Goal: Information Seeking & Learning: Learn about a topic

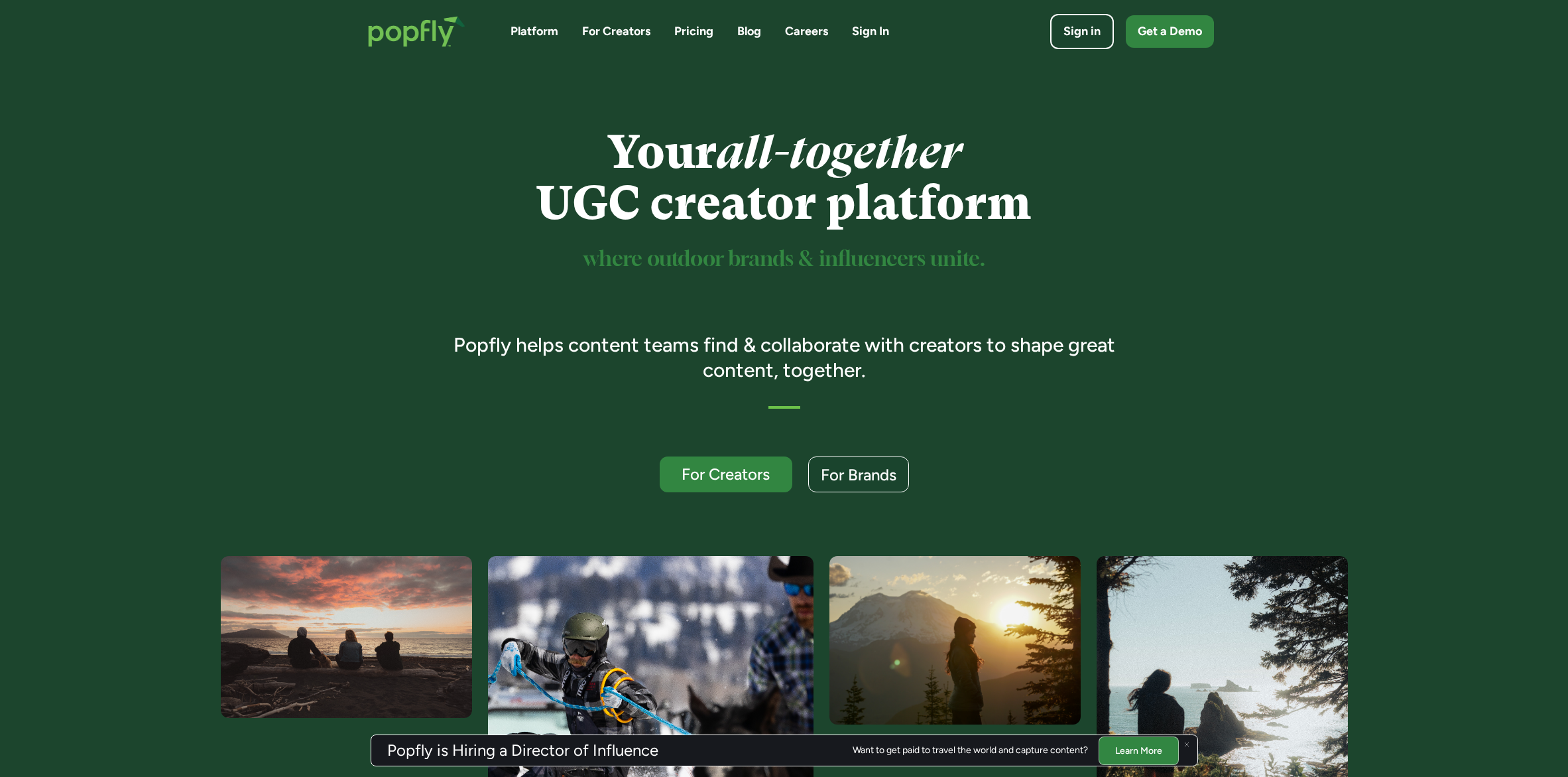
click at [520, 28] on link "Platform" at bounding box center [534, 30] width 47 height 16
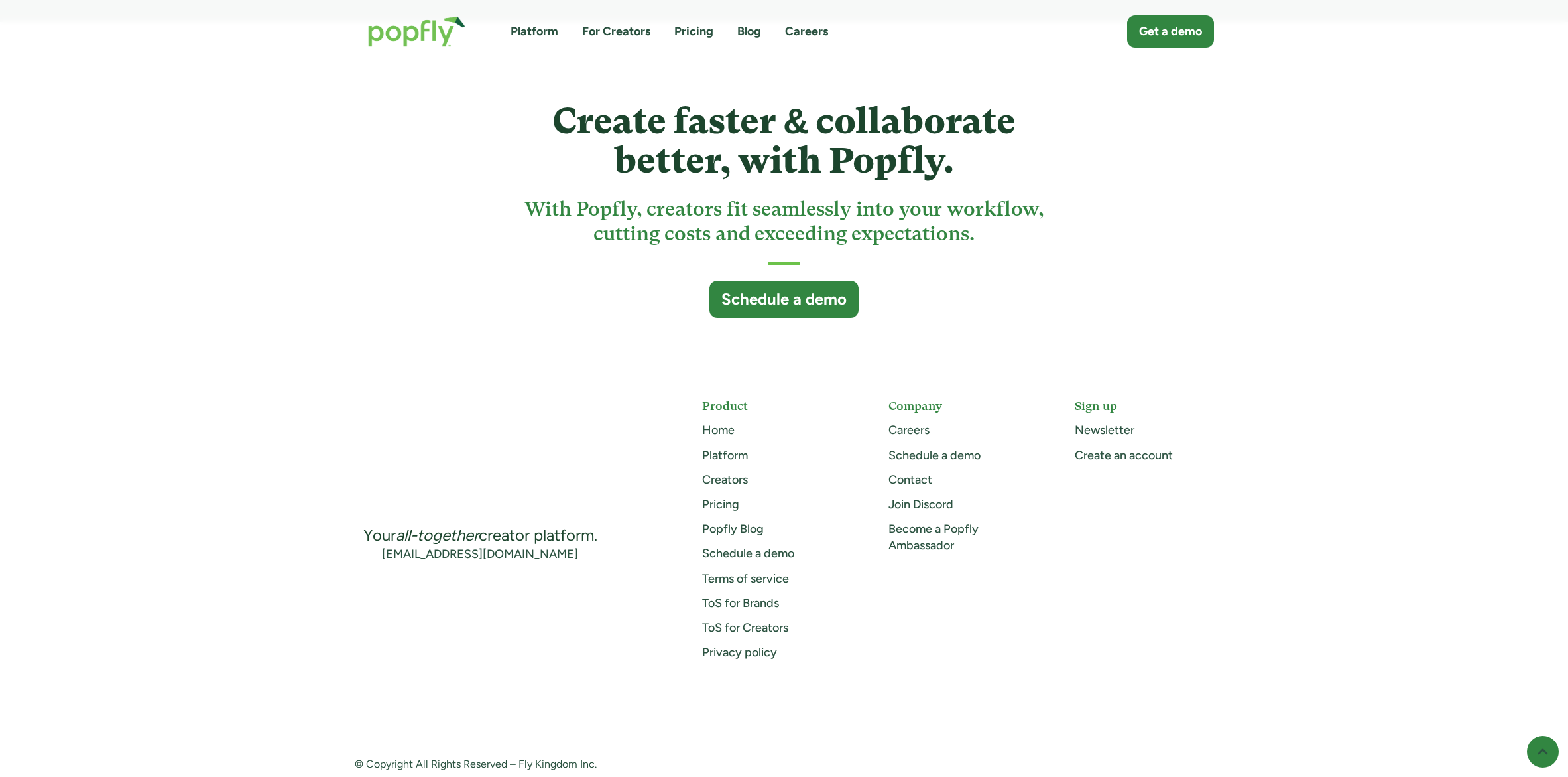
scroll to position [3452, 0]
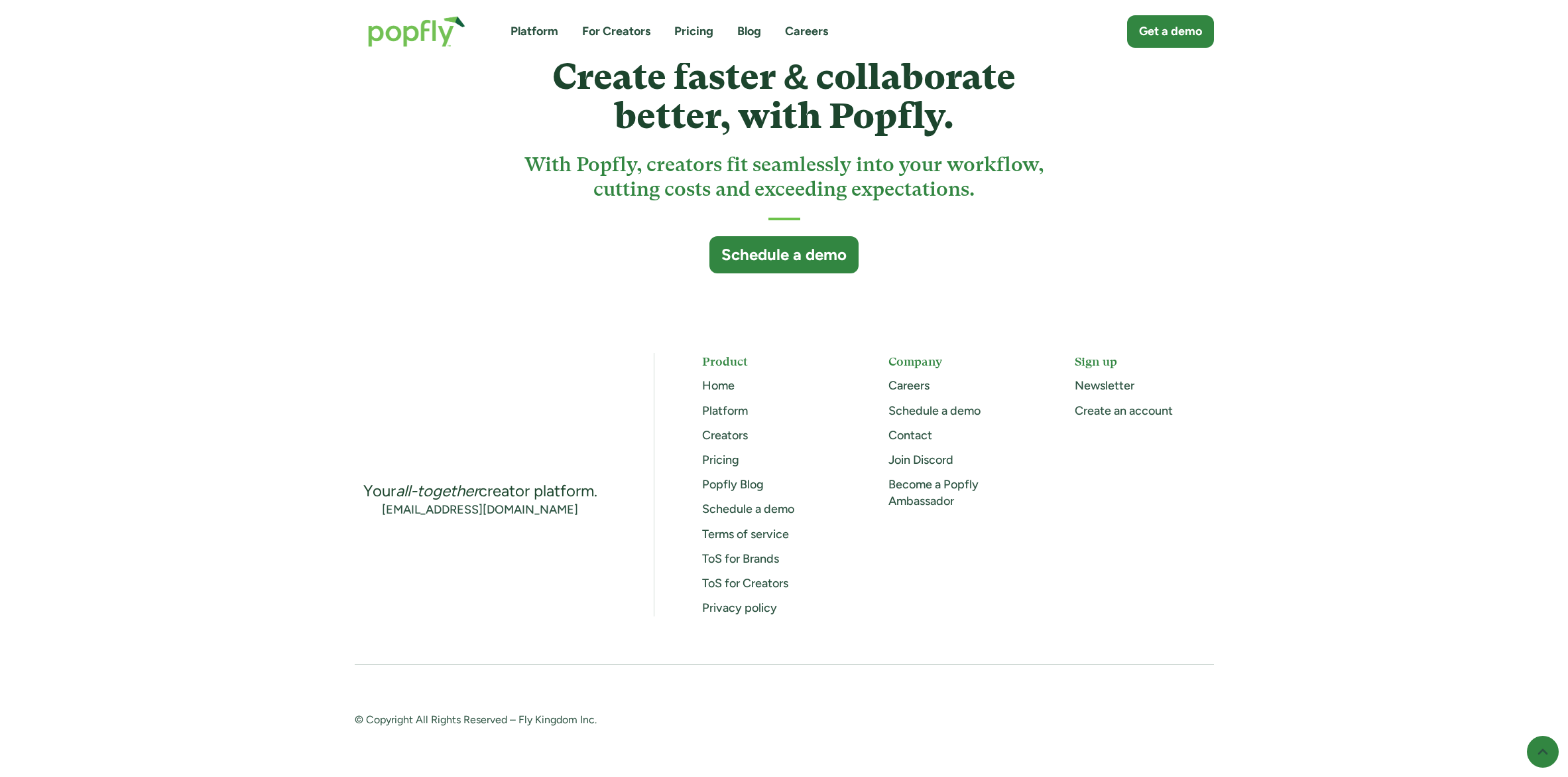
click at [762, 560] on link "ToS for Brands" at bounding box center [740, 558] width 77 height 14
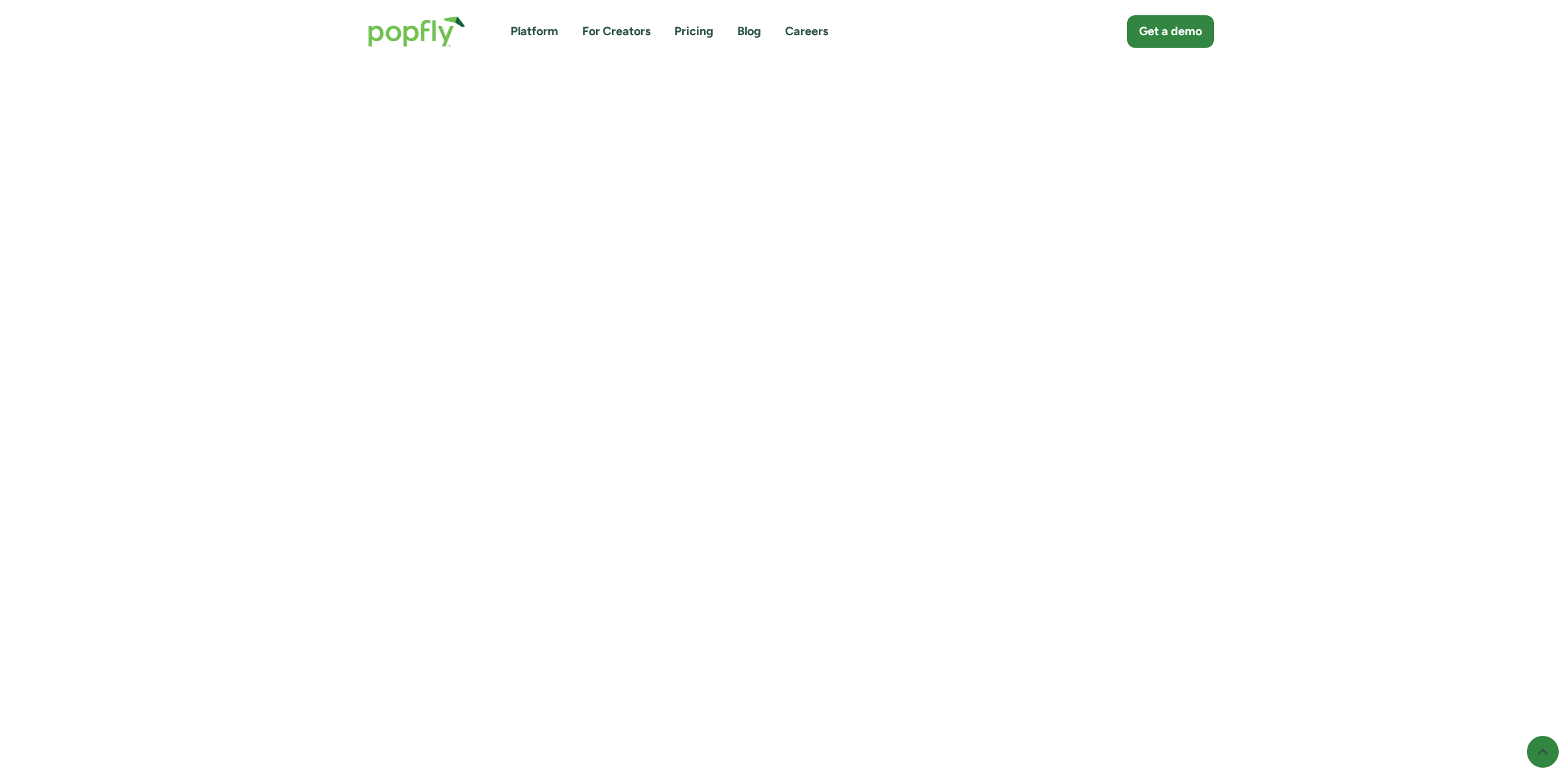
scroll to position [2932, 0]
click at [613, 28] on link "For Creators" at bounding box center [617, 30] width 68 height 16
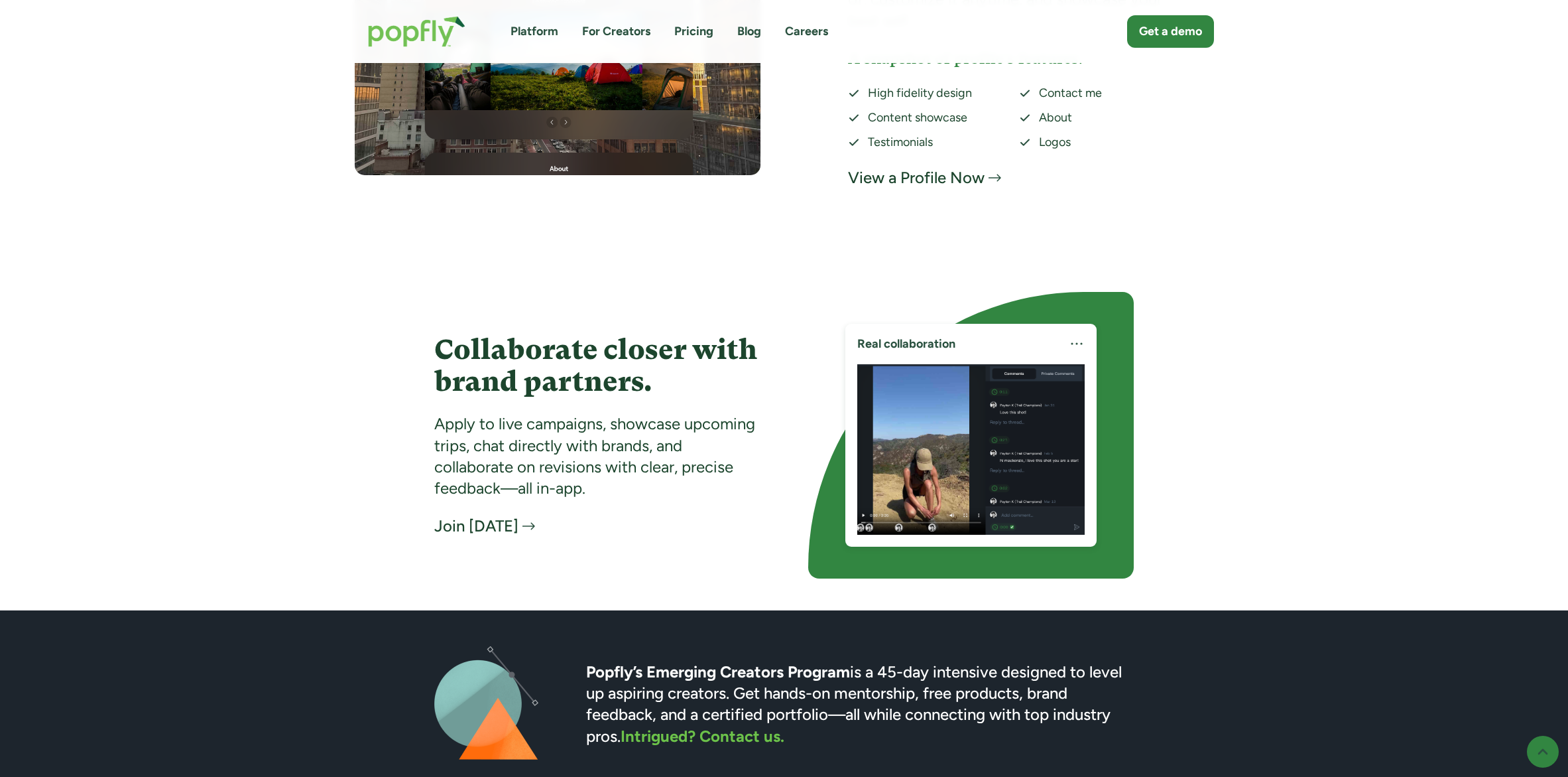
scroll to position [2756, 0]
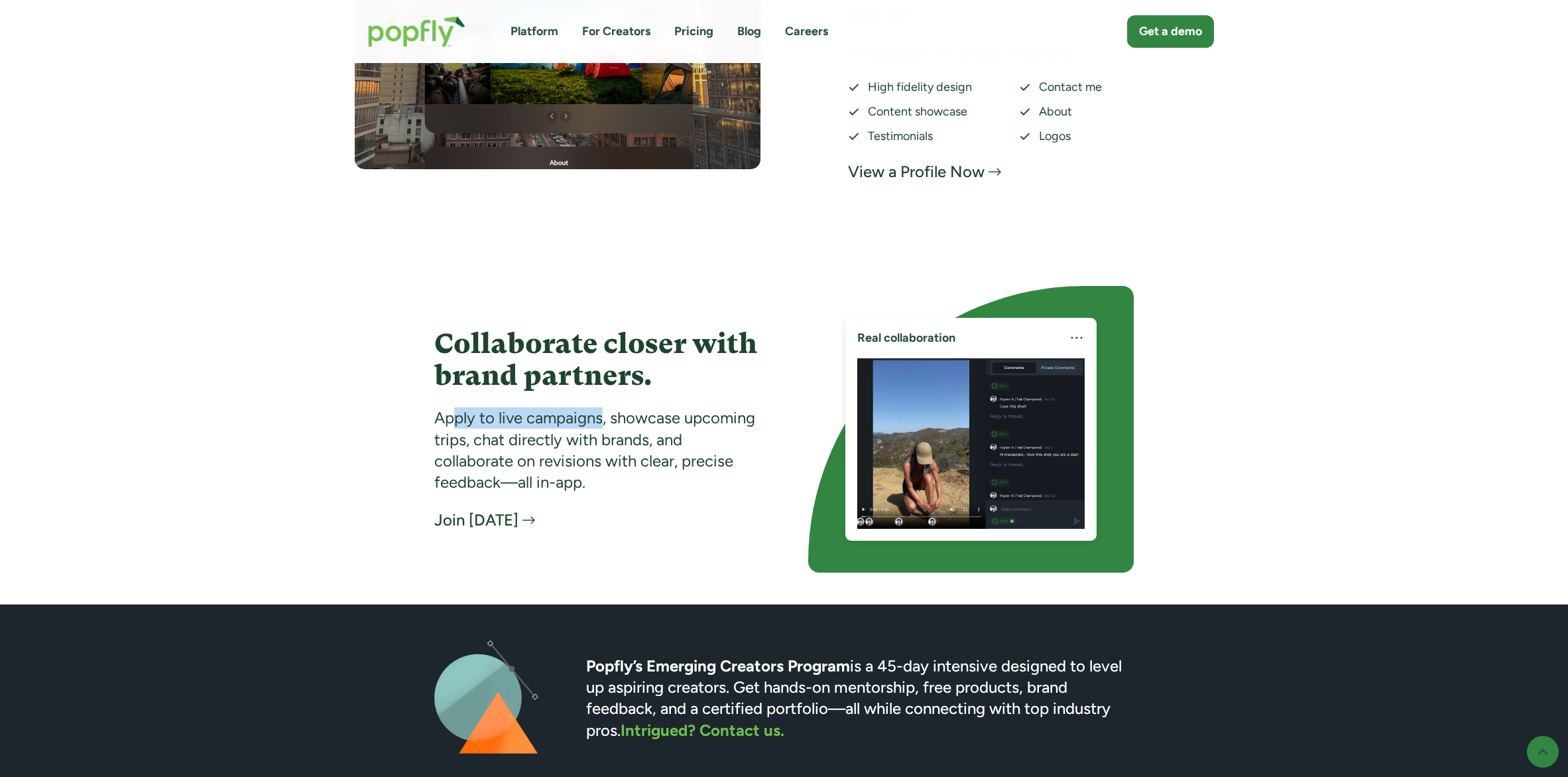
drag, startPoint x: 457, startPoint y: 421, endPoint x: 603, endPoint y: 416, distance: 146.1
click at [603, 416] on div "Apply to live campaigns, showcase upcoming trips, chat directly with brands, an…" at bounding box center [597, 450] width 325 height 86
drag, startPoint x: 625, startPoint y: 417, endPoint x: 473, endPoint y: 445, distance: 154.6
click at [473, 445] on div "Apply to live campaigns, showcase upcoming trips, chat directly with brands, an…" at bounding box center [597, 450] width 325 height 86
drag, startPoint x: 484, startPoint y: 442, endPoint x: 649, endPoint y: 444, distance: 165.0
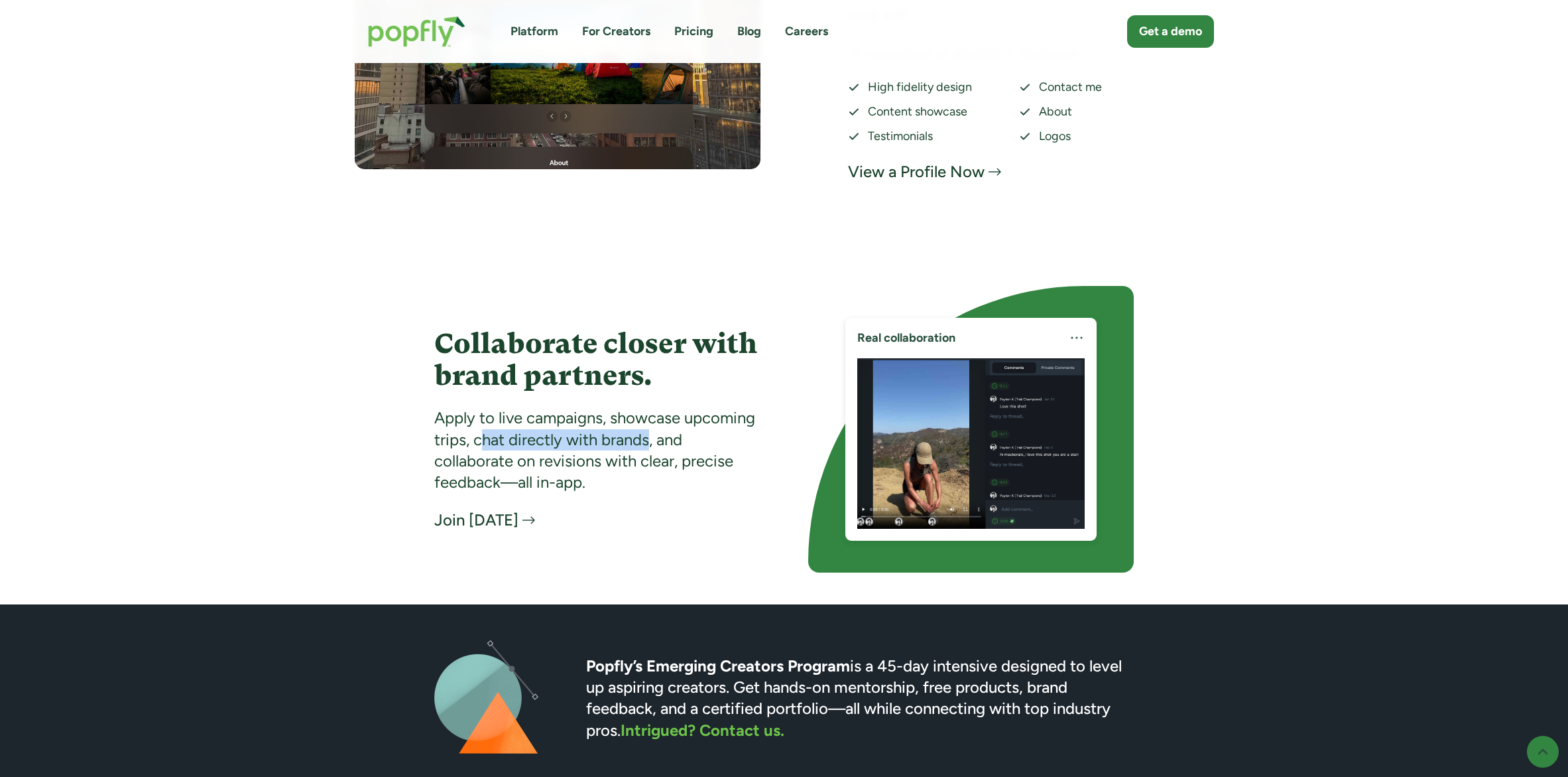
click at [649, 444] on div "Apply to live campaigns, showcase upcoming trips, chat directly with brands, an…" at bounding box center [597, 450] width 325 height 86
drag, startPoint x: 667, startPoint y: 442, endPoint x: 672, endPoint y: 464, distance: 22.6
click at [672, 464] on div "Apply to live campaigns, showcase upcoming trips, chat directly with brands, an…" at bounding box center [597, 450] width 325 height 86
drag, startPoint x: 712, startPoint y: 464, endPoint x: 562, endPoint y: 489, distance: 152.1
click at [562, 489] on div "Apply to live campaigns, showcase upcoming trips, chat directly with brands, an…" at bounding box center [597, 450] width 325 height 86
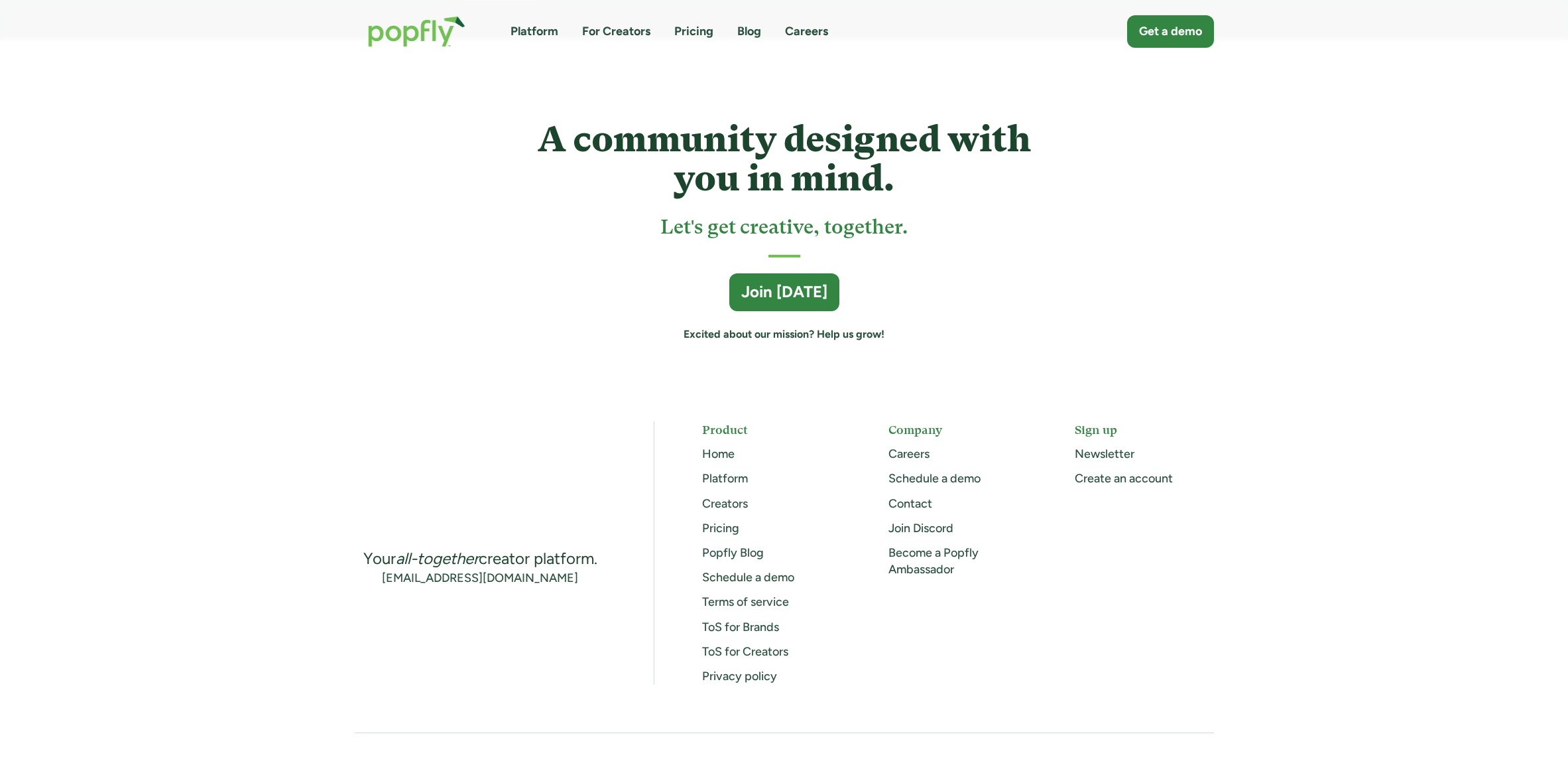
scroll to position [3507, 0]
click at [760, 628] on link "ToS for Brands" at bounding box center [740, 627] width 77 height 14
click at [727, 481] on link "Platform" at bounding box center [725, 478] width 46 height 14
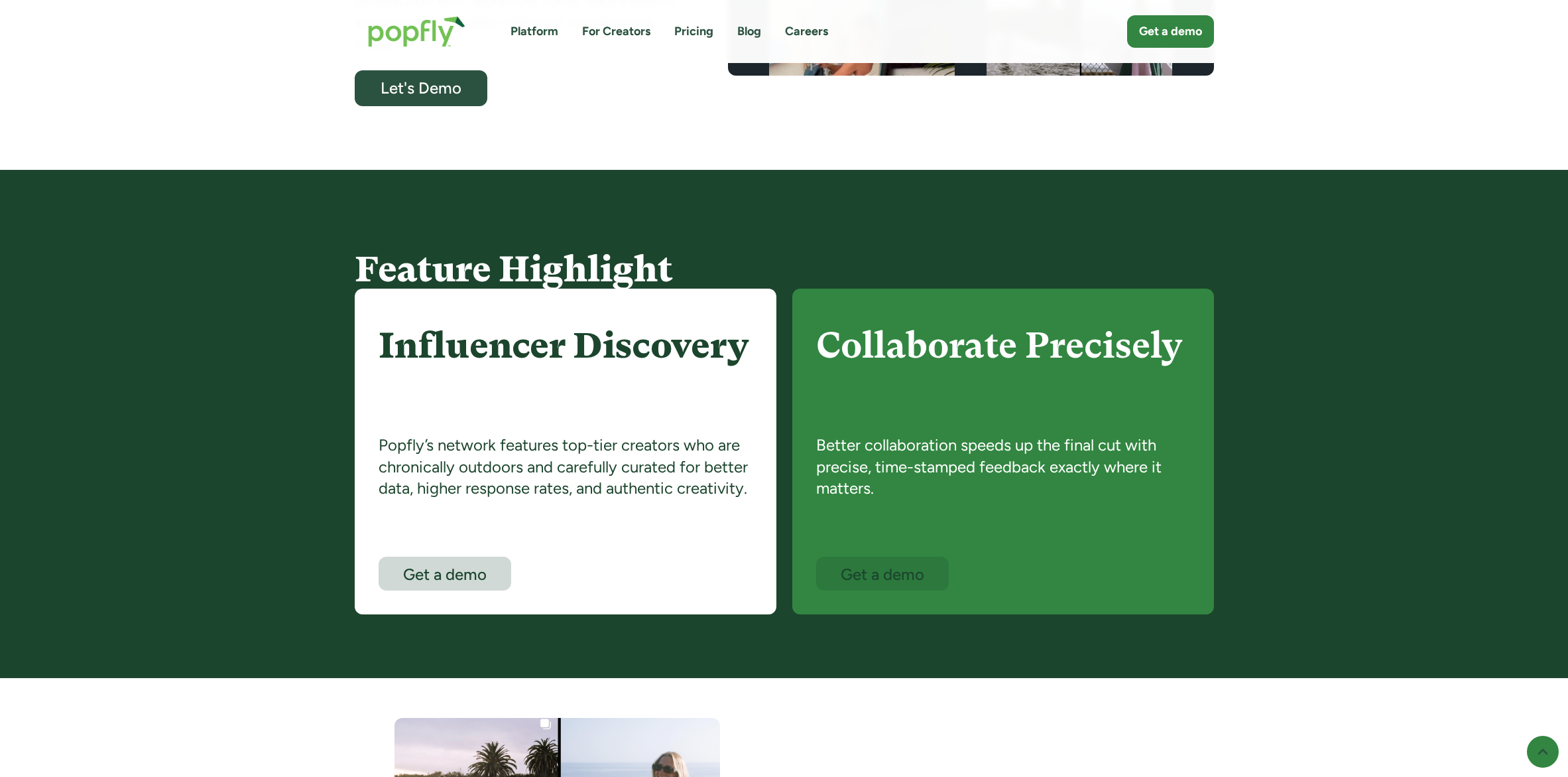
scroll to position [550, 0]
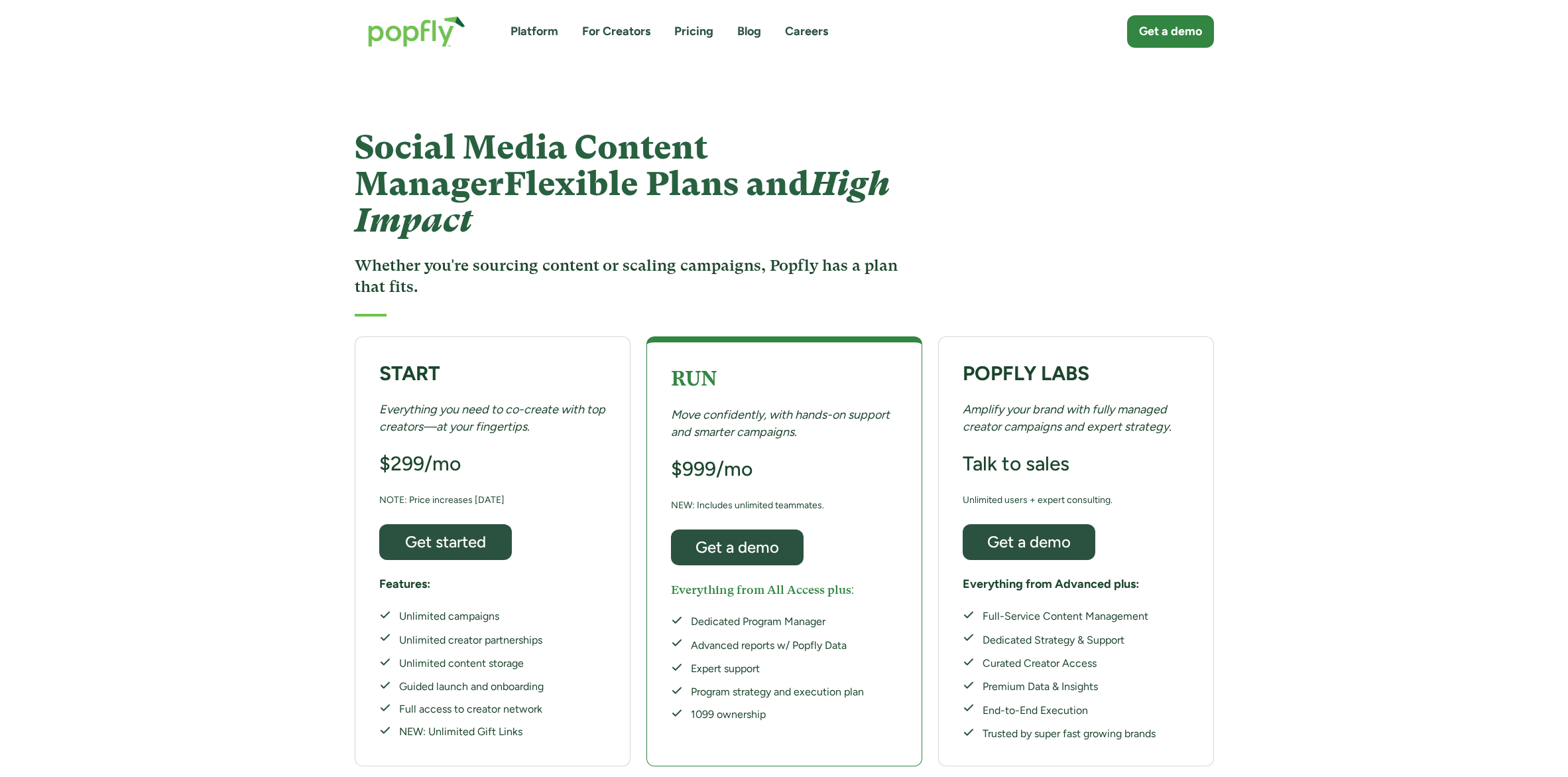
click at [422, 33] on img "home" at bounding box center [416, 31] width 124 height 58
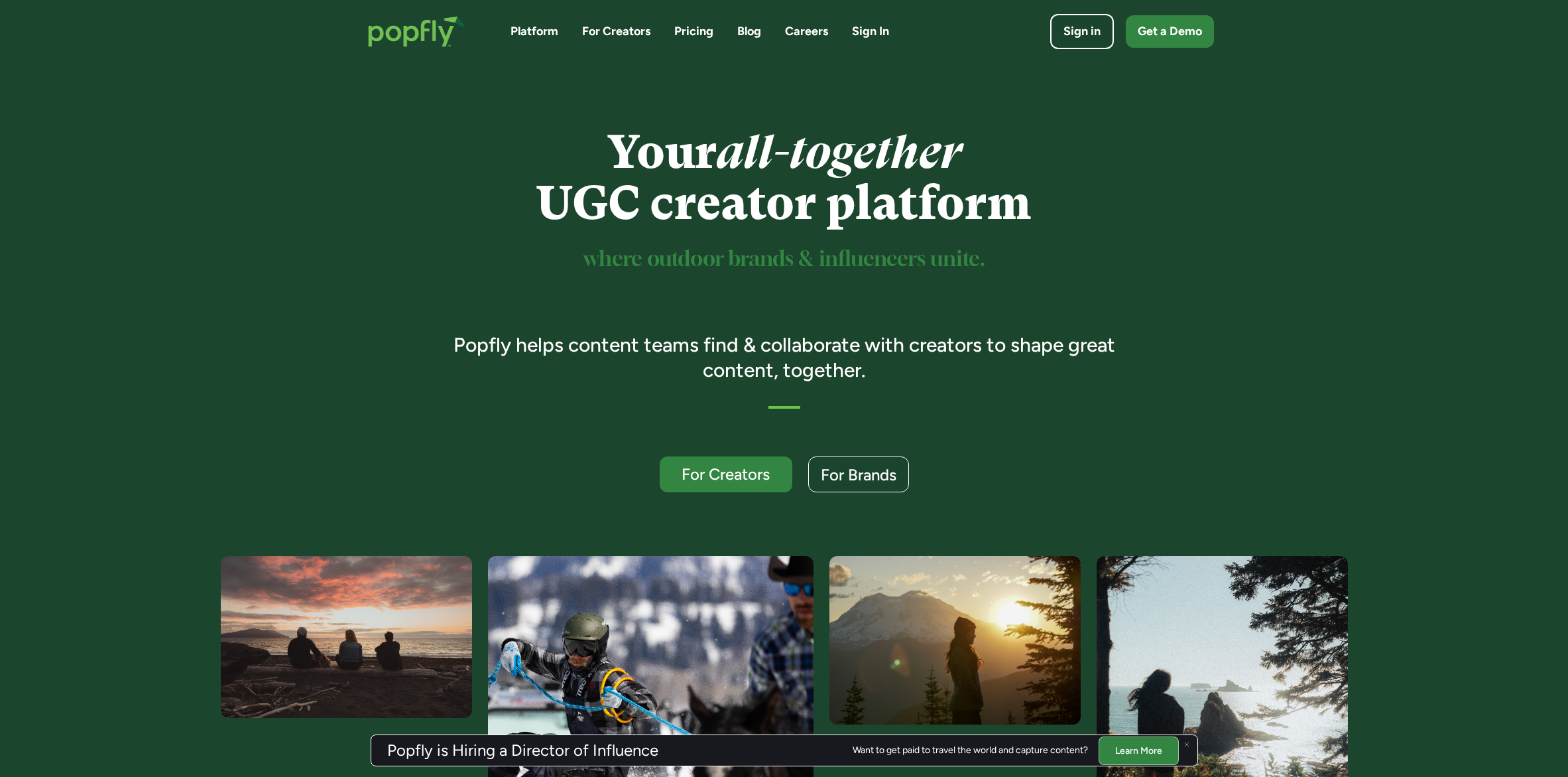
click at [746, 28] on link "Blog" at bounding box center [748, 30] width 24 height 16
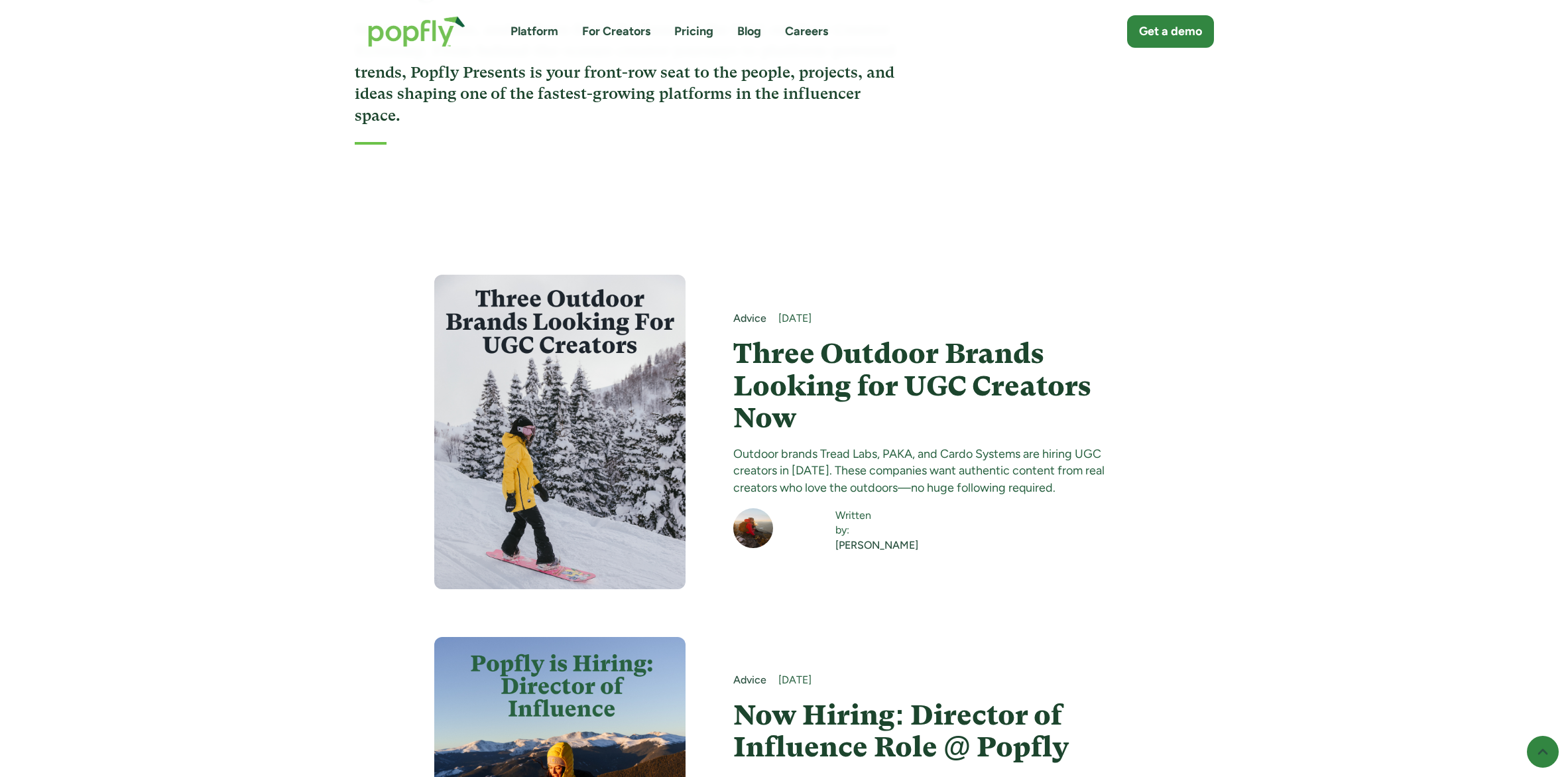
scroll to position [274, 0]
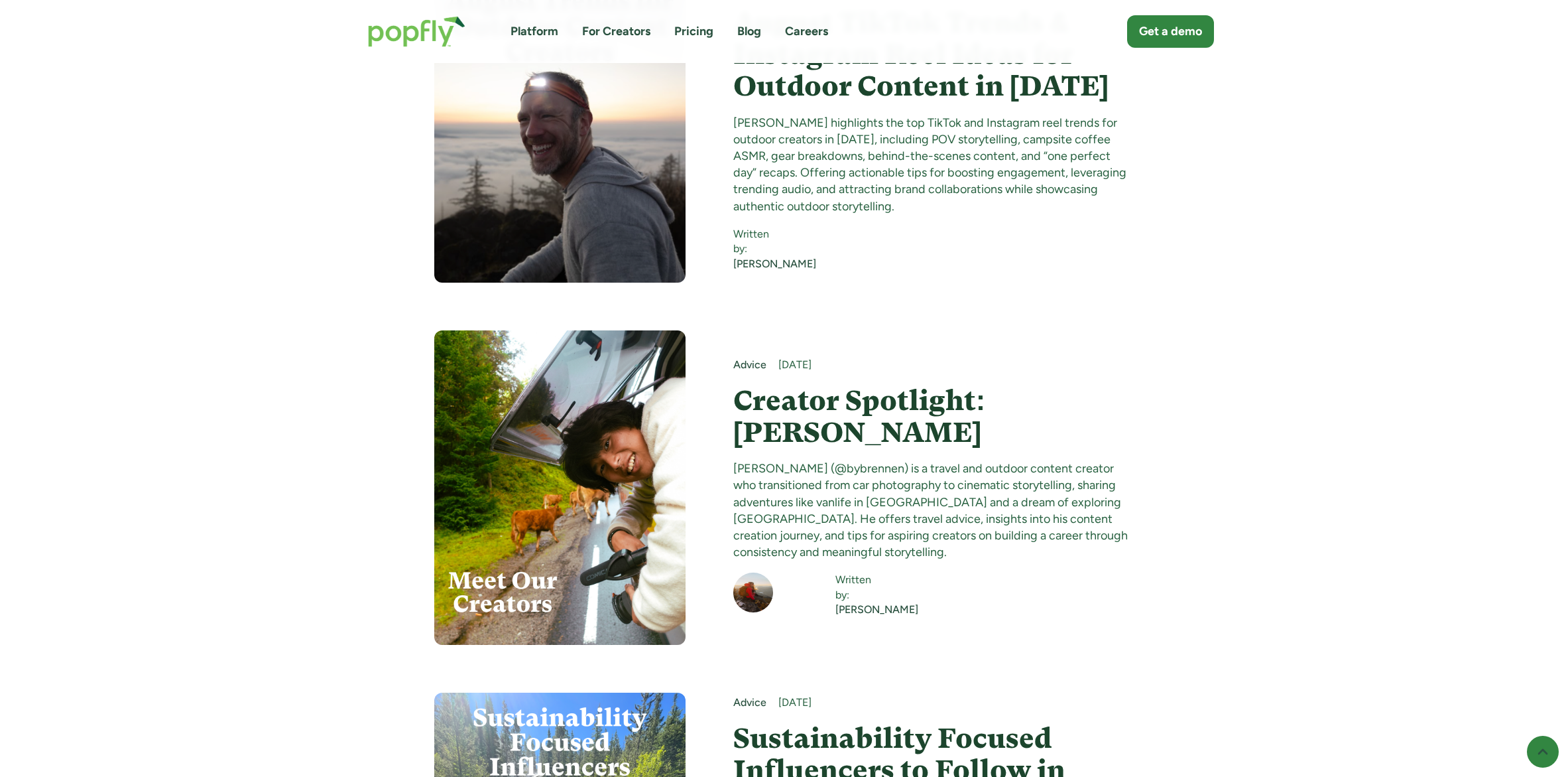
scroll to position [3115, 0]
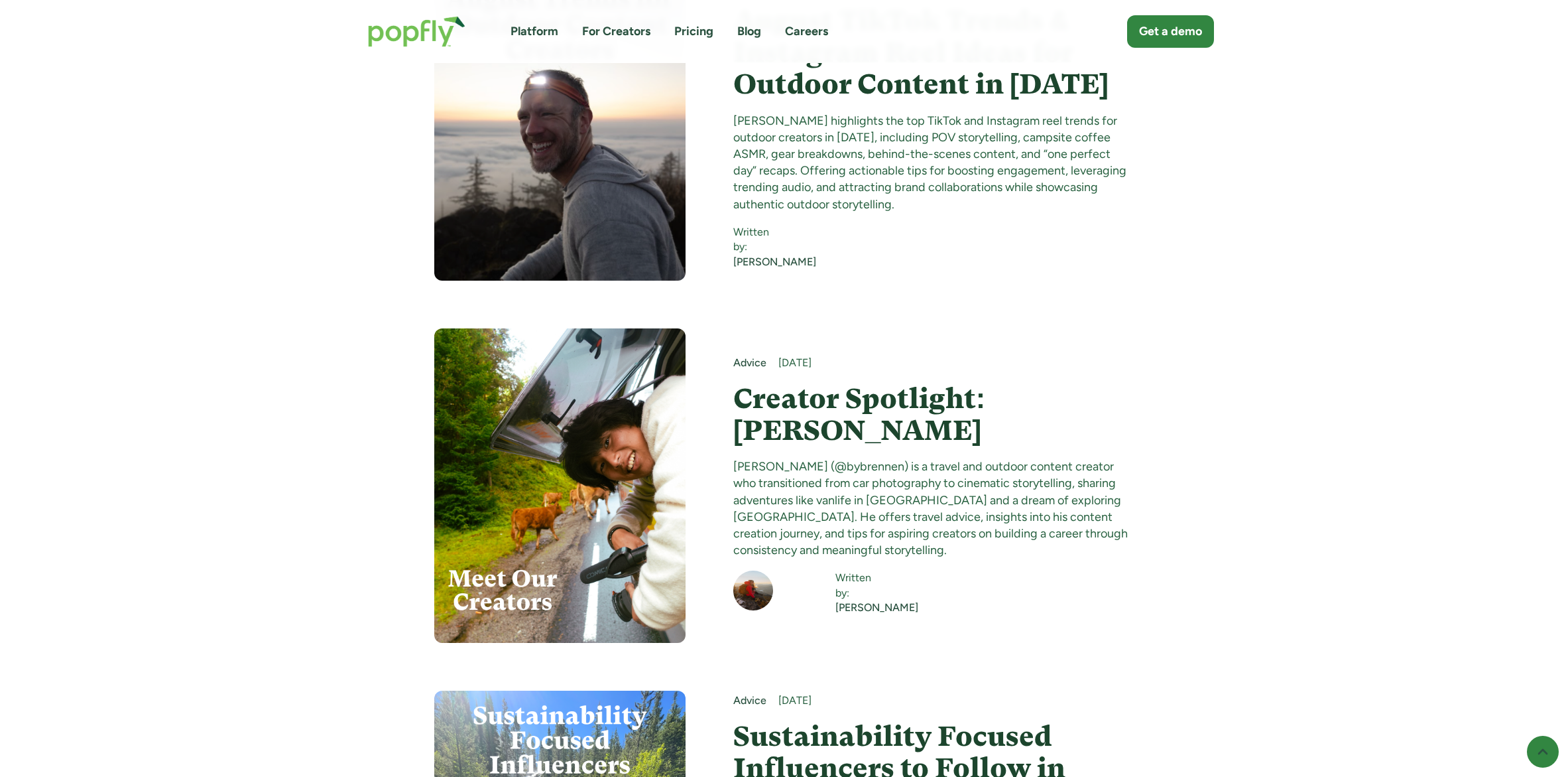
click at [747, 398] on h4 "Creator Spotlight: Brennen Lee" at bounding box center [933, 415] width 400 height 65
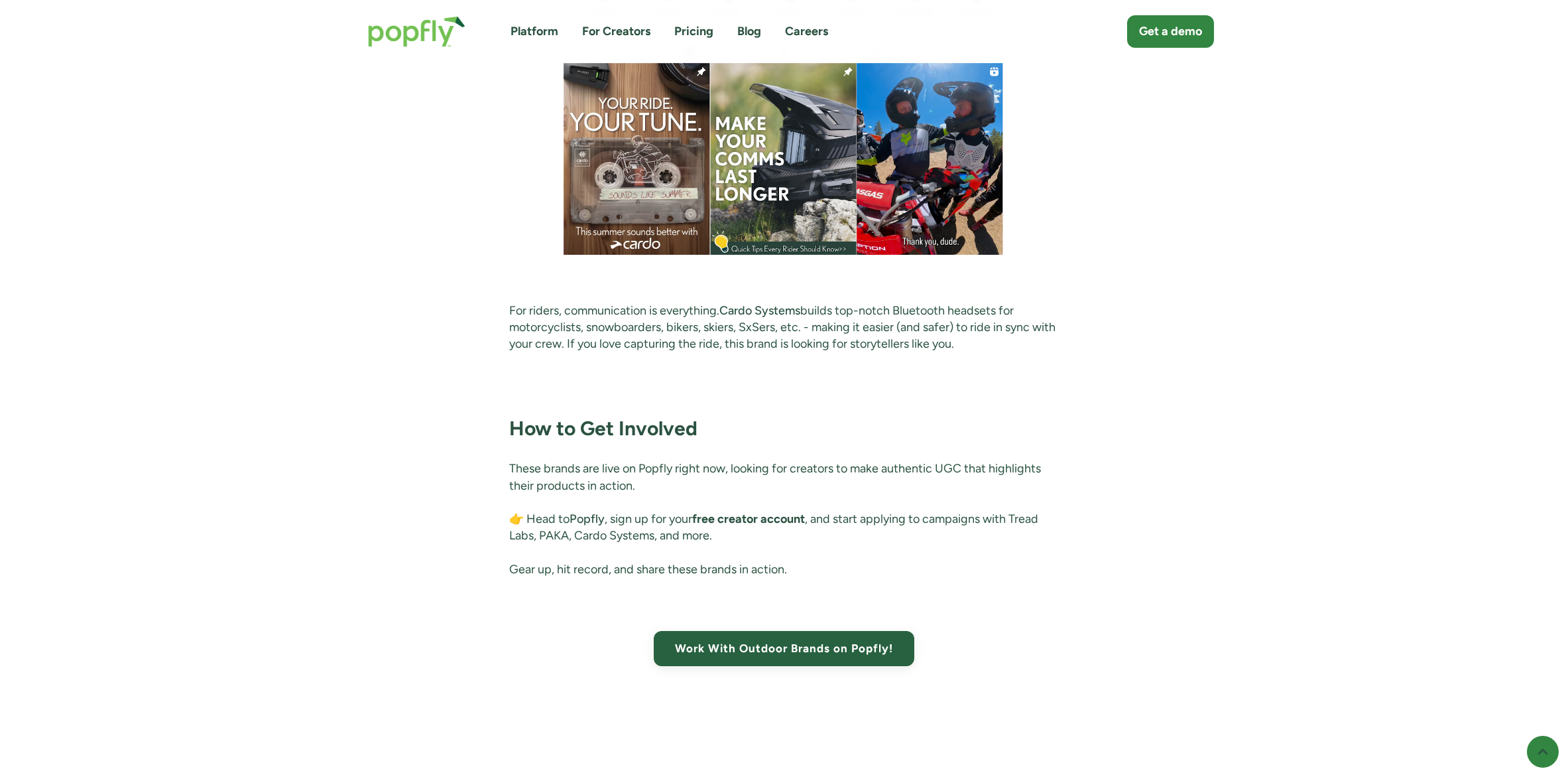
scroll to position [3012, 0]
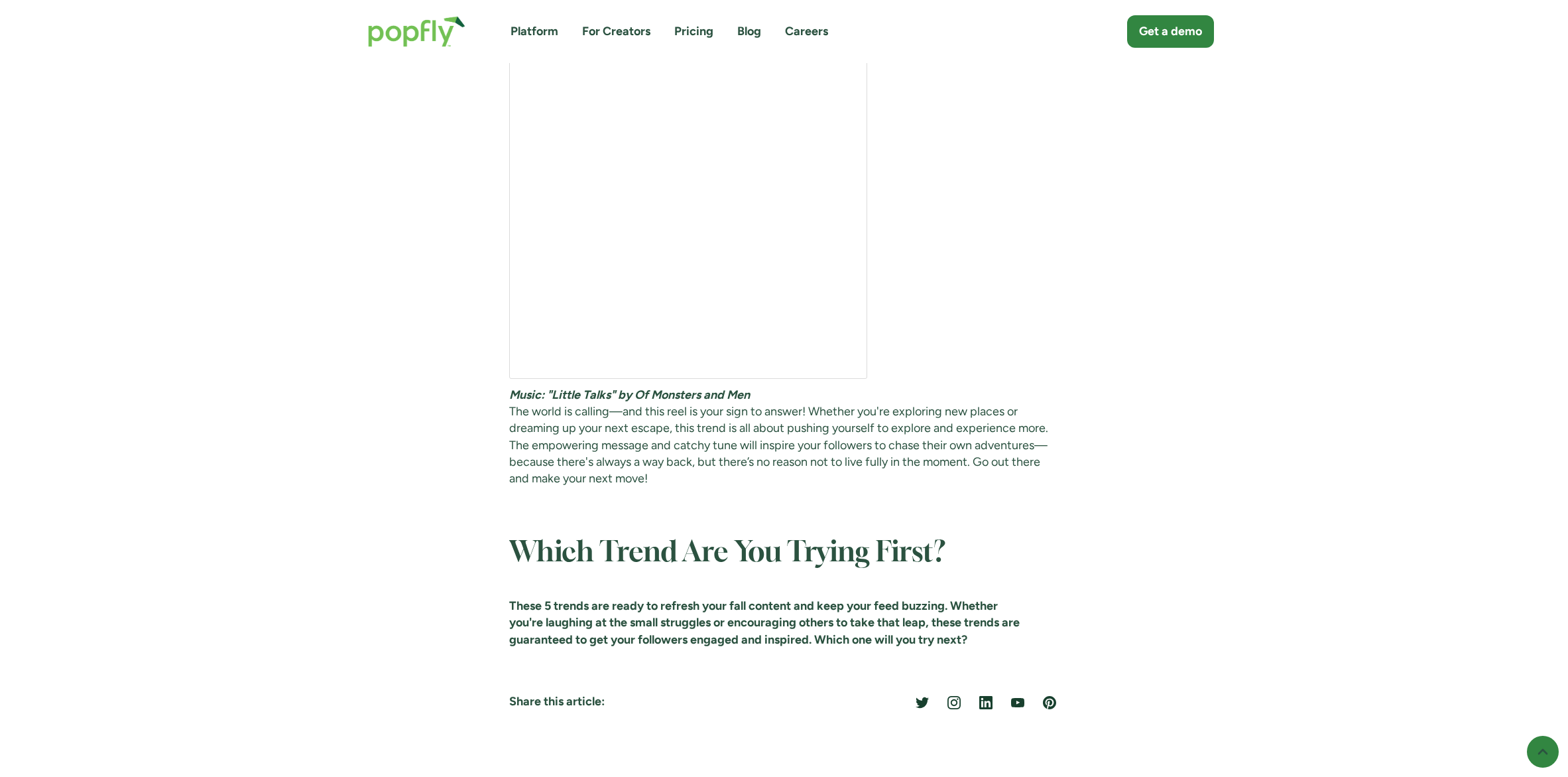
scroll to position [5784, 0]
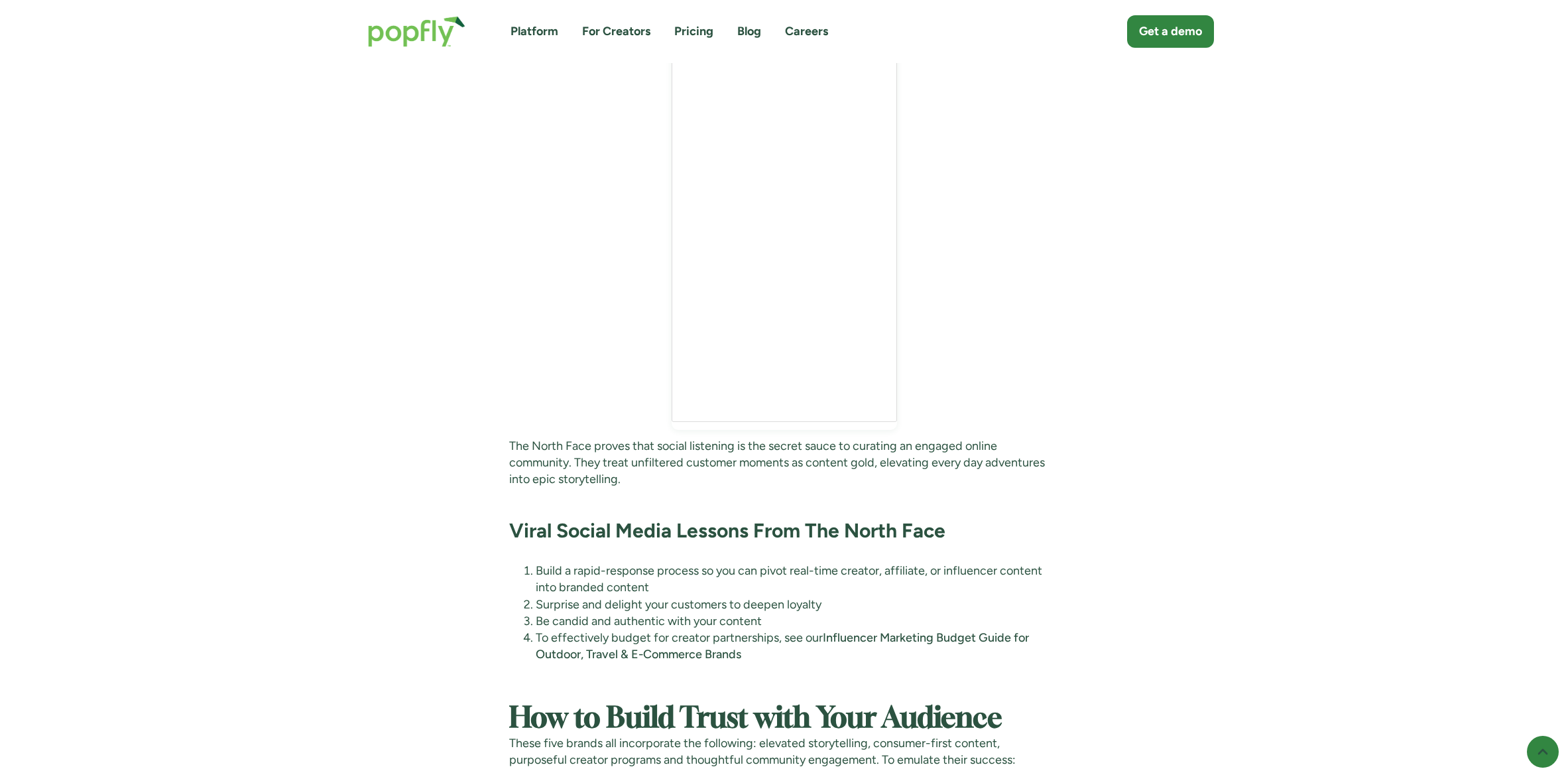
scroll to position [7419, 0]
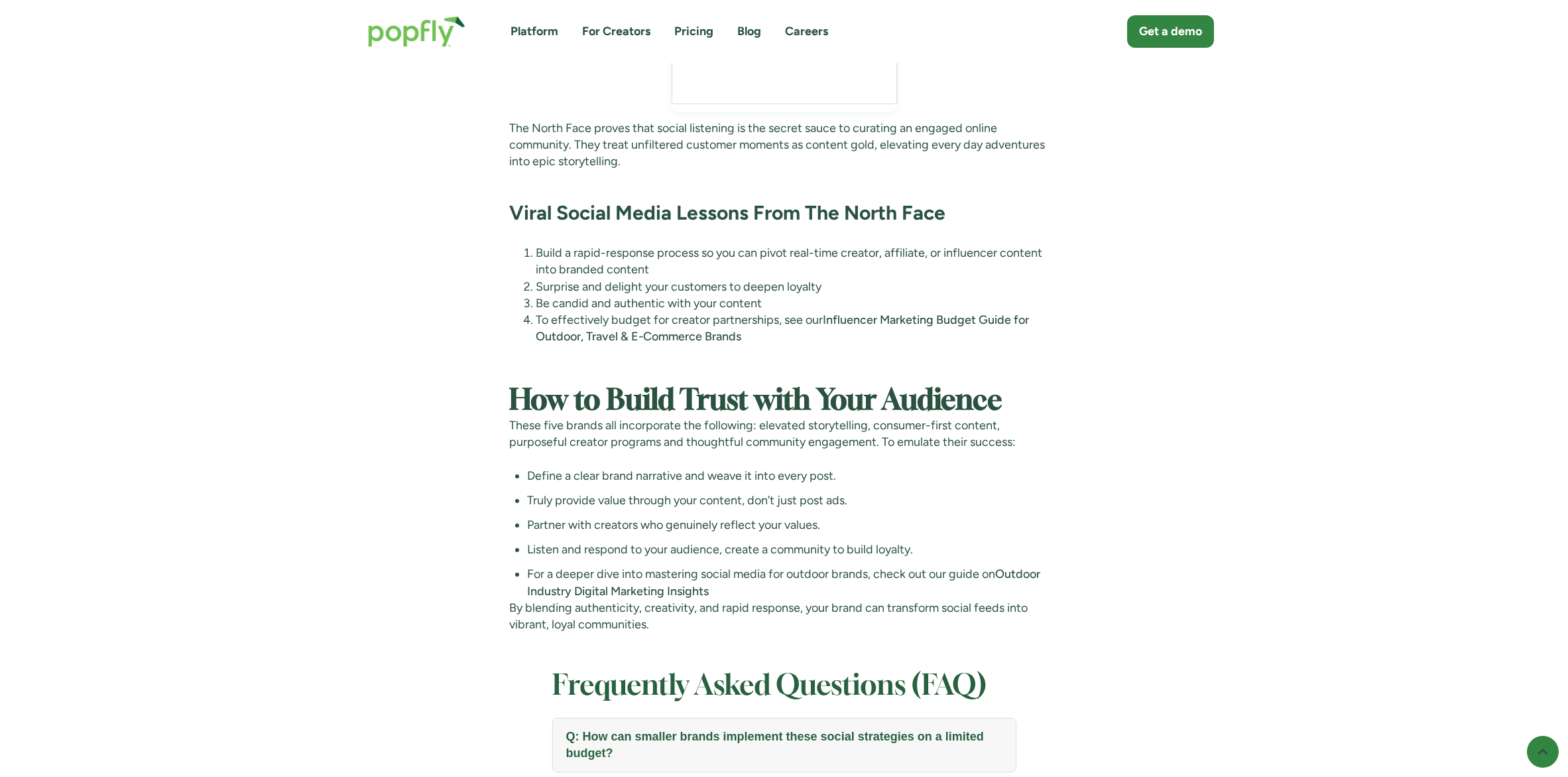
click at [766, 303] on li "Be candid and authentic with your content" at bounding box center [798, 303] width 524 height 16
drag, startPoint x: 759, startPoint y: 302, endPoint x: 722, endPoint y: 305, distance: 37.1
click at [722, 305] on li "Be candid and authentic with your content" at bounding box center [798, 303] width 524 height 16
drag, startPoint x: 535, startPoint y: 304, endPoint x: 547, endPoint y: 303, distance: 12.0
click at [547, 303] on li "Be candid and authentic with your content" at bounding box center [798, 303] width 524 height 16
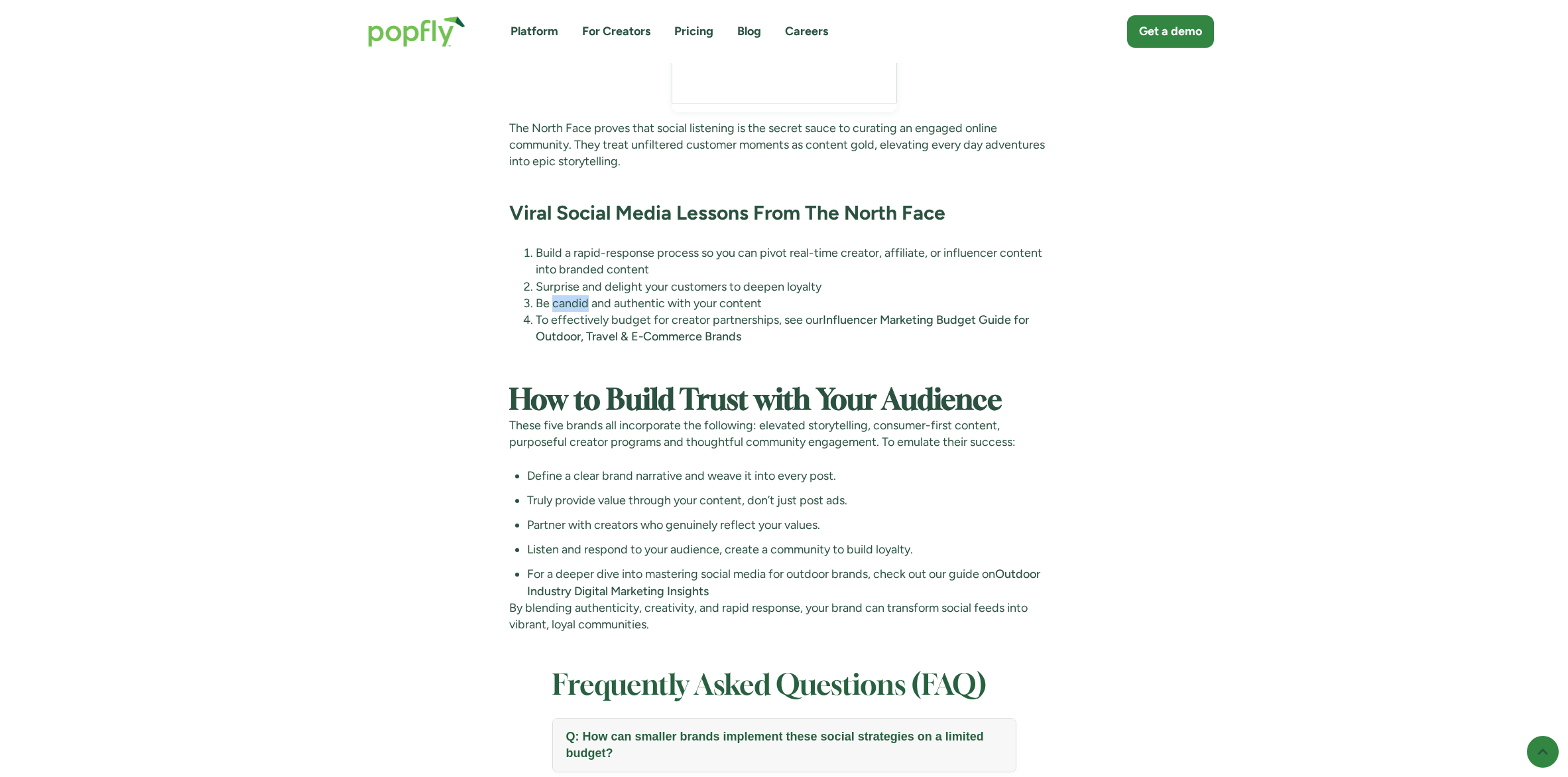
drag, startPoint x: 554, startPoint y: 303, endPoint x: 594, endPoint y: 302, distance: 40.0
click at [586, 303] on li "Be candid and authentic with your content" at bounding box center [798, 303] width 524 height 16
drag, startPoint x: 615, startPoint y: 302, endPoint x: 662, endPoint y: 302, distance: 47.0
click at [662, 302] on li "Be candid and authentic with your content" at bounding box center [798, 303] width 524 height 16
click at [905, 320] on link "Influencer Marketing Budget Guide for Outdoor, Travel & E-Commerce Brands" at bounding box center [783, 327] width 493 height 31
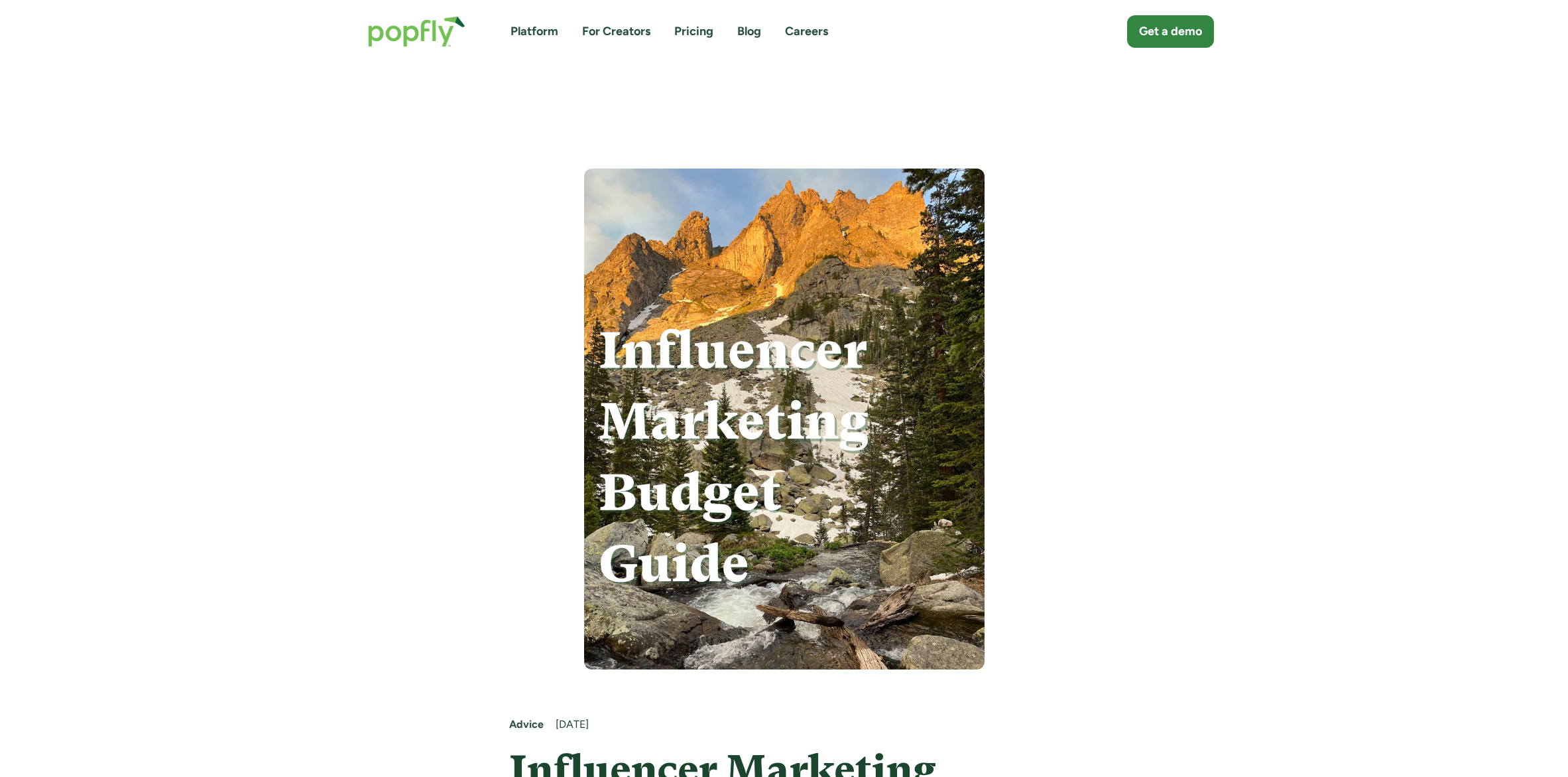
scroll to position [9, 0]
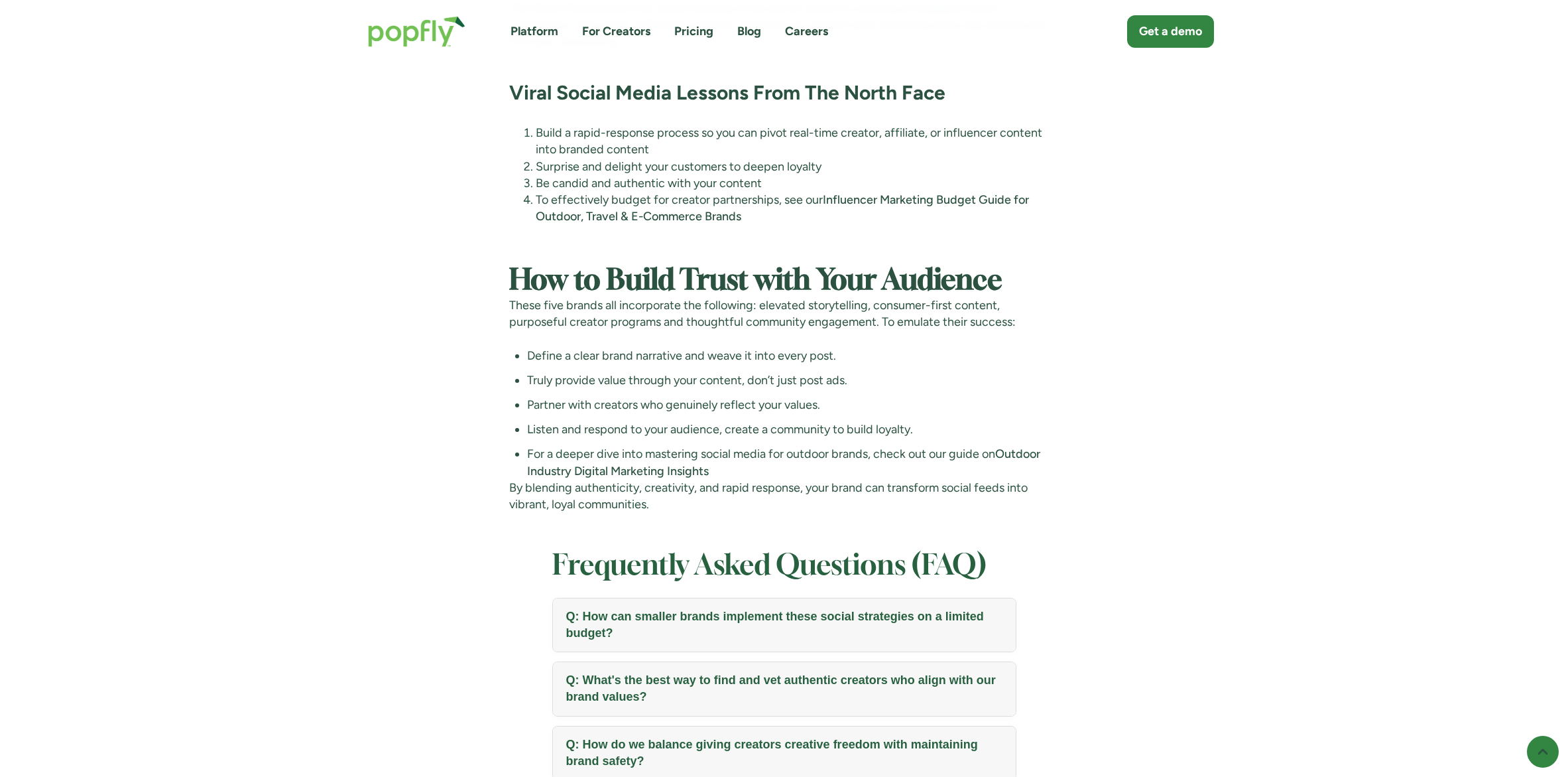
scroll to position [7541, 0]
click at [1020, 449] on link "Outdoor Industry Digital Marketing Insights" at bounding box center [784, 459] width 513 height 31
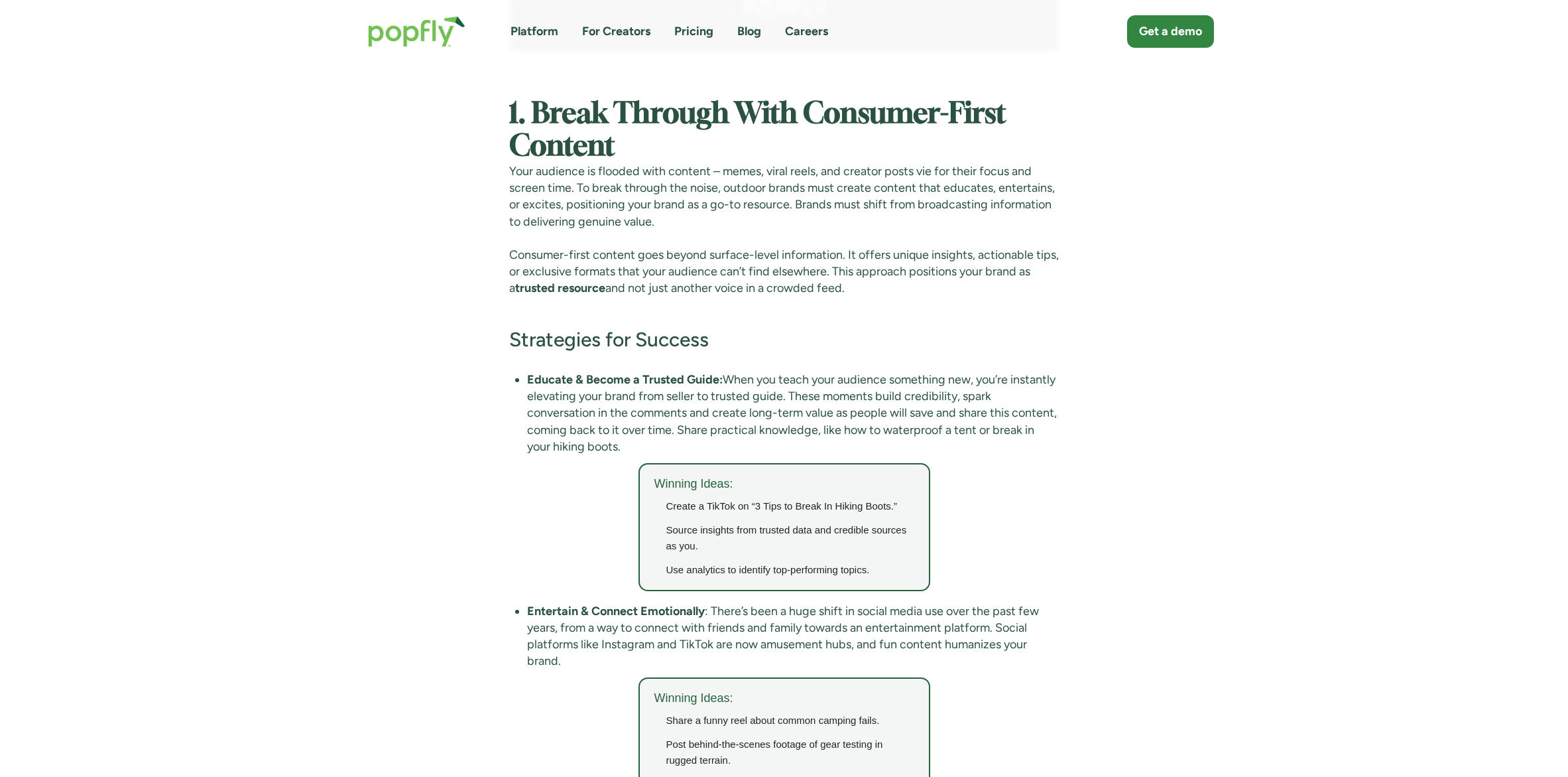
scroll to position [2155, 0]
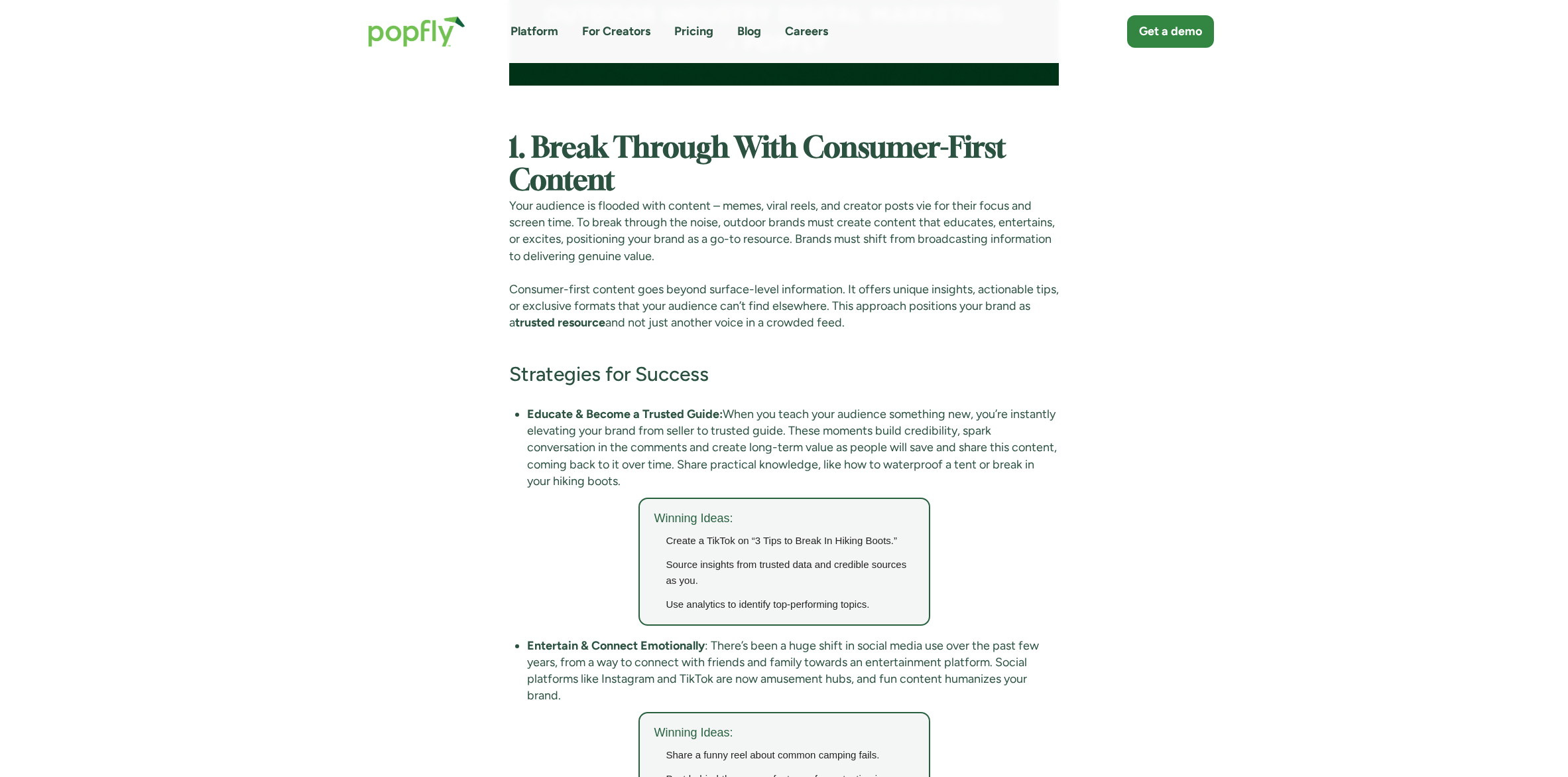
click at [440, 26] on img "home" at bounding box center [416, 31] width 124 height 58
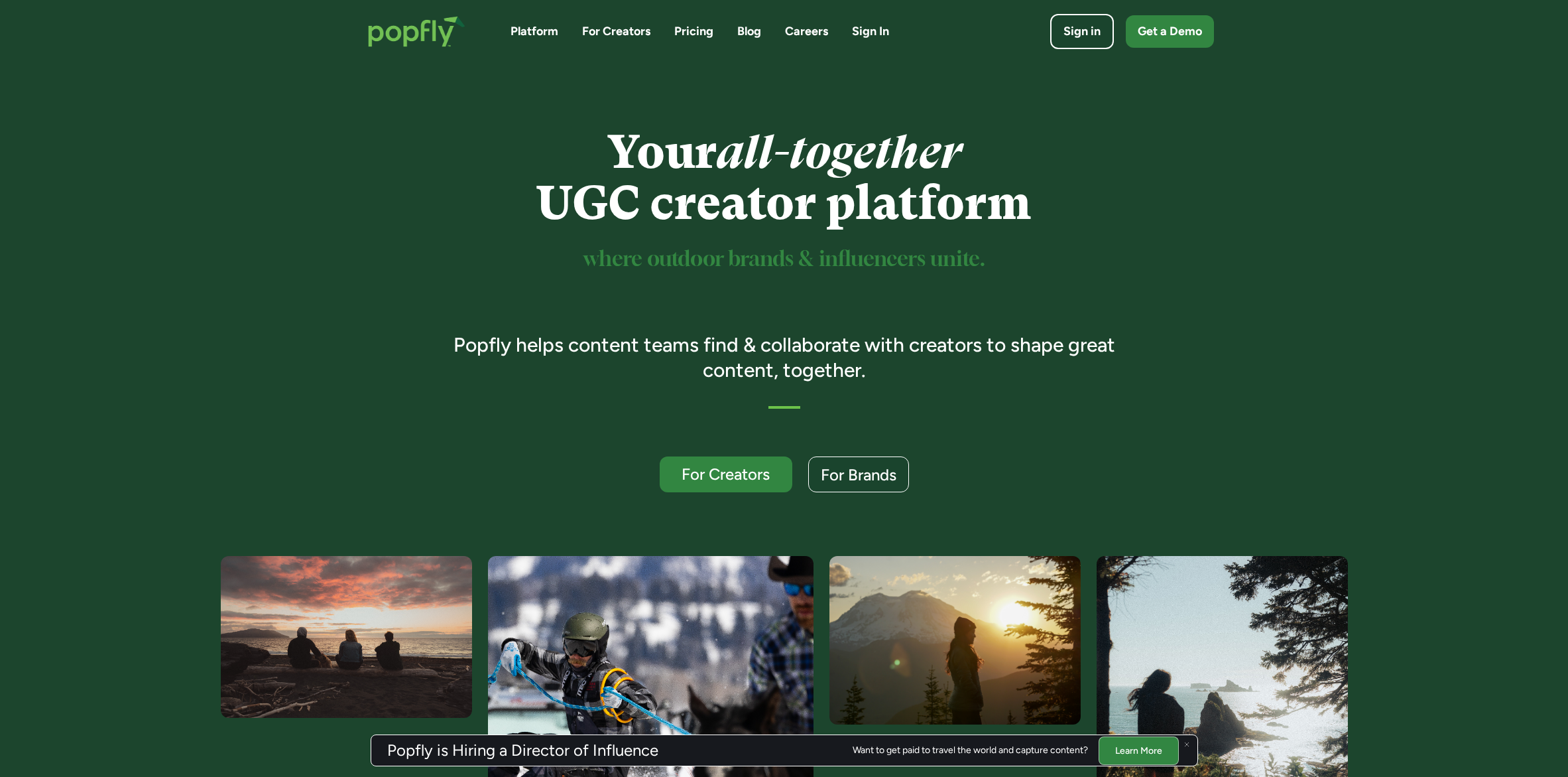
click at [752, 31] on link "Blog" at bounding box center [748, 30] width 24 height 16
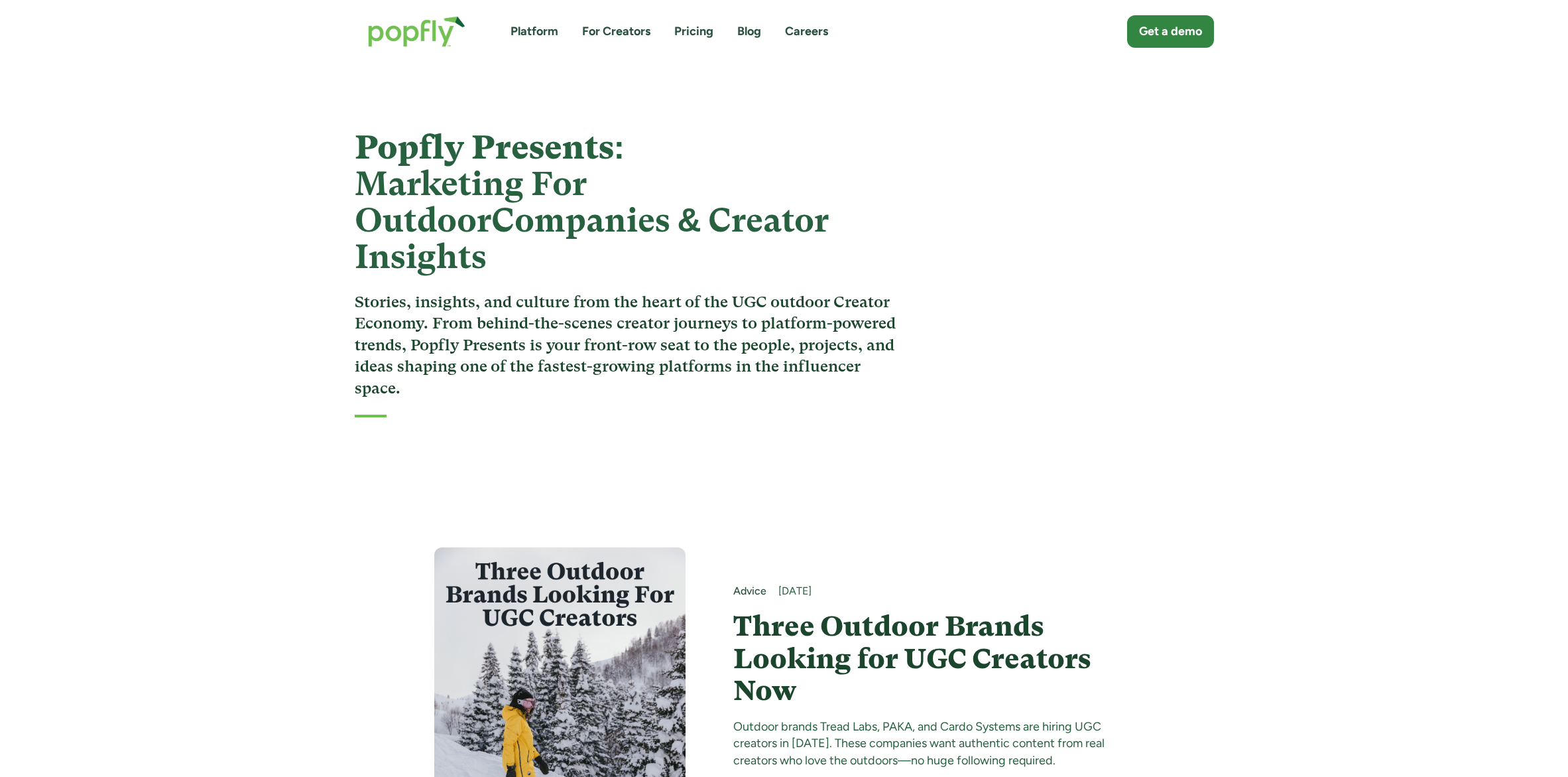
drag, startPoint x: 448, startPoint y: 19, endPoint x: 451, endPoint y: 36, distance: 17.3
click at [448, 19] on img "home" at bounding box center [416, 31] width 124 height 58
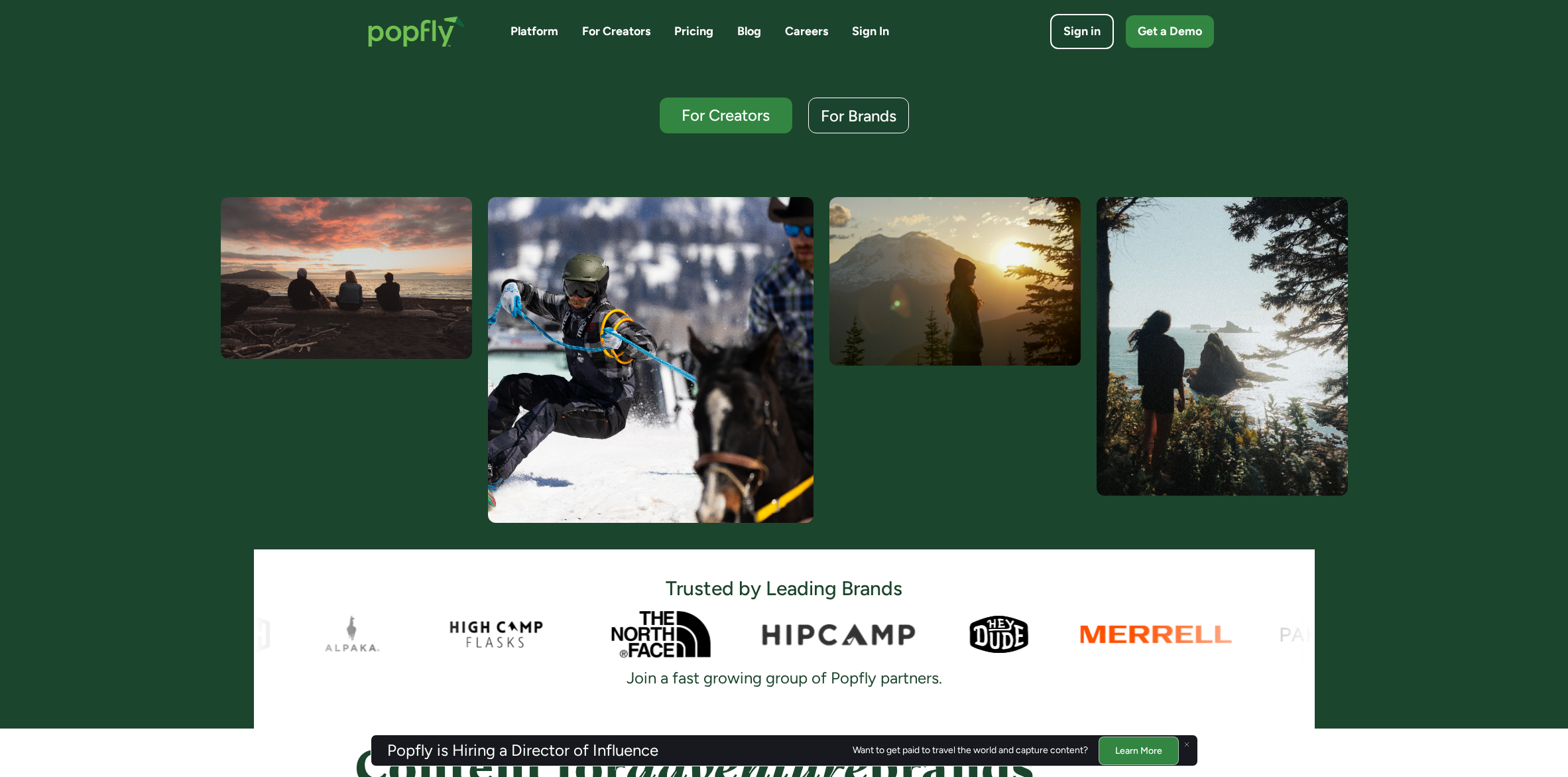
scroll to position [295, 0]
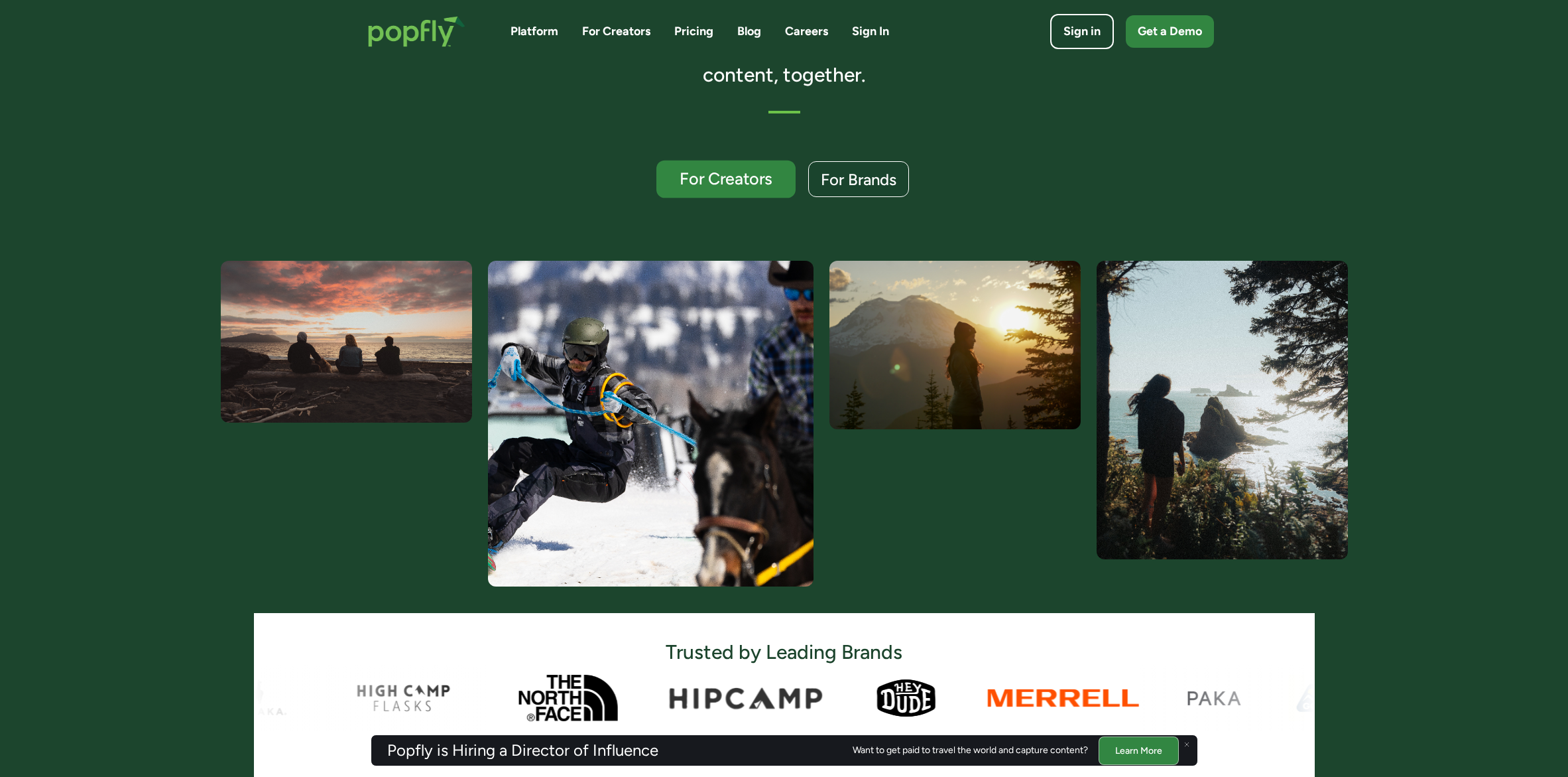
click at [719, 190] on link "For Creators" at bounding box center [726, 179] width 139 height 38
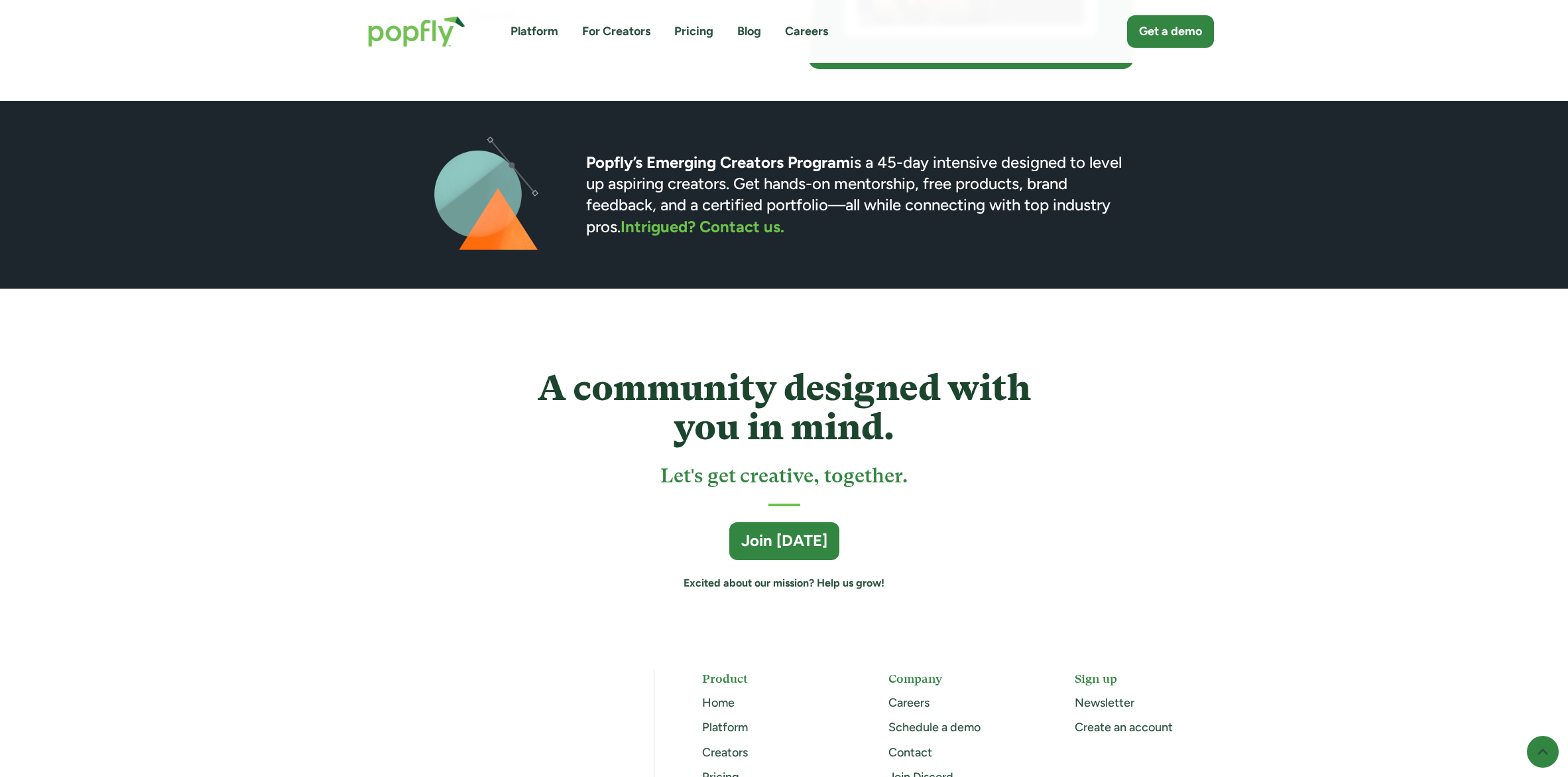
scroll to position [3383, 0]
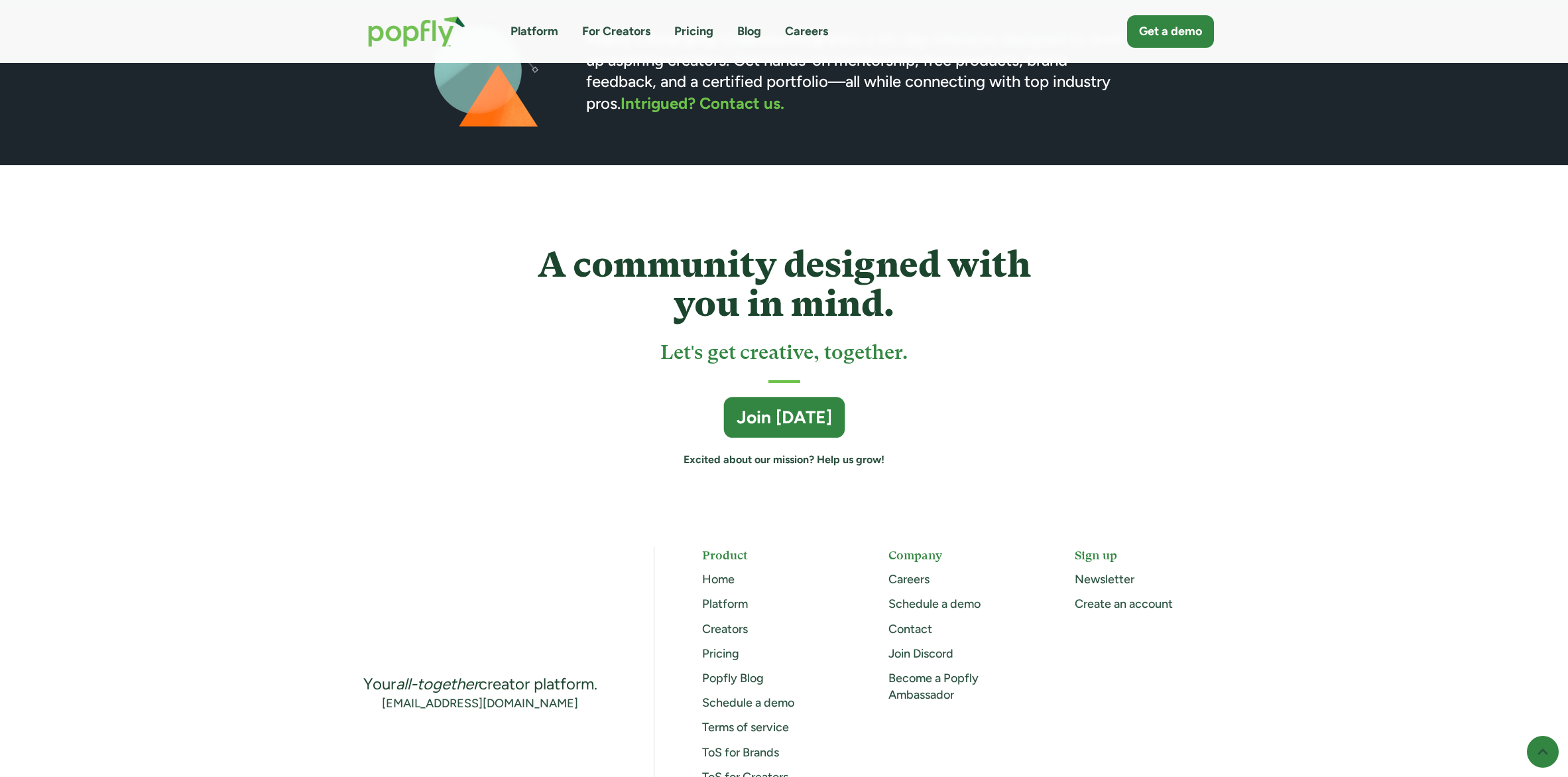
click at [818, 428] on div "Join Today" at bounding box center [784, 417] width 95 height 24
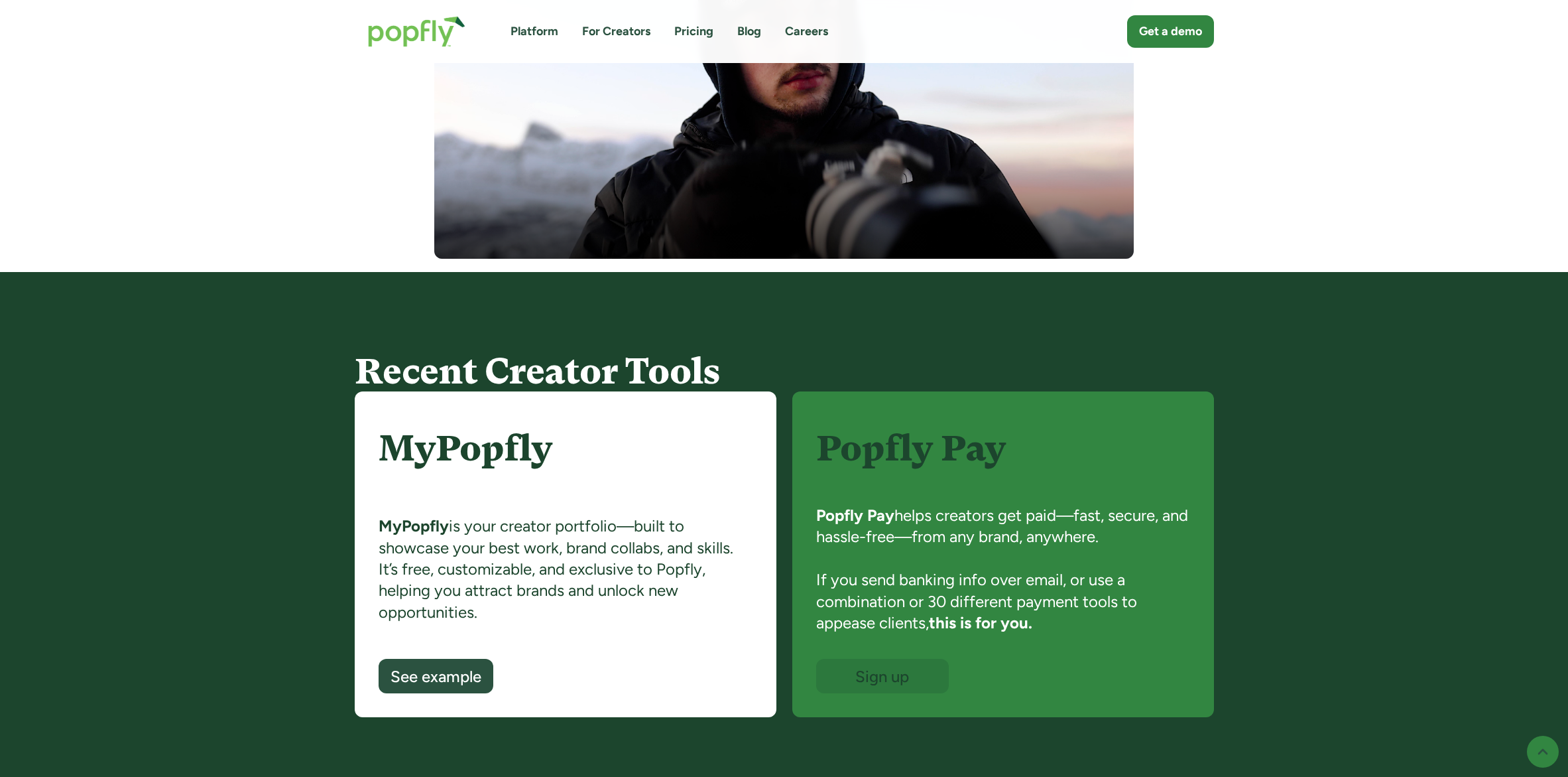
scroll to position [609, 0]
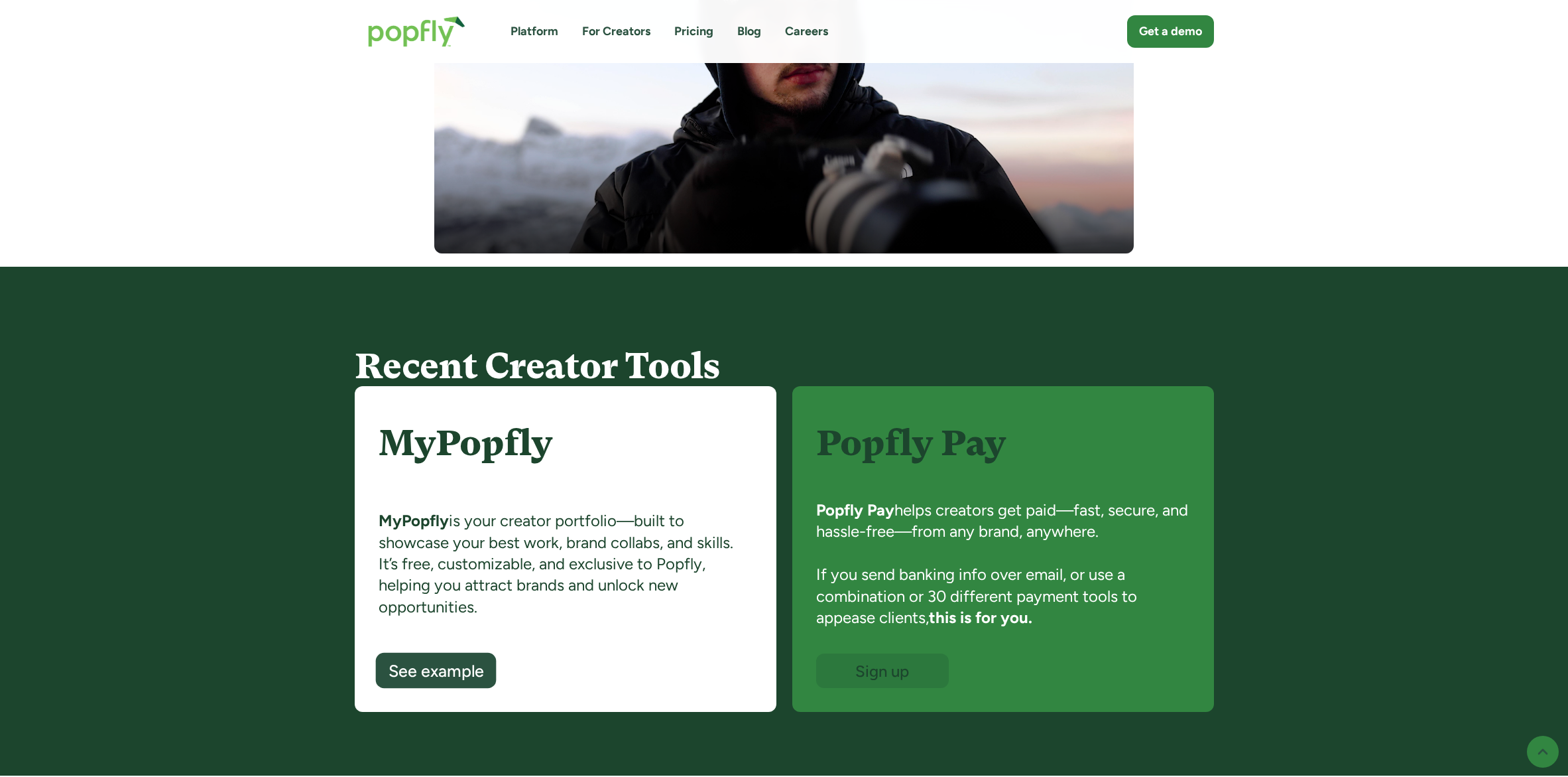
click at [460, 671] on div "See example" at bounding box center [435, 671] width 96 height 17
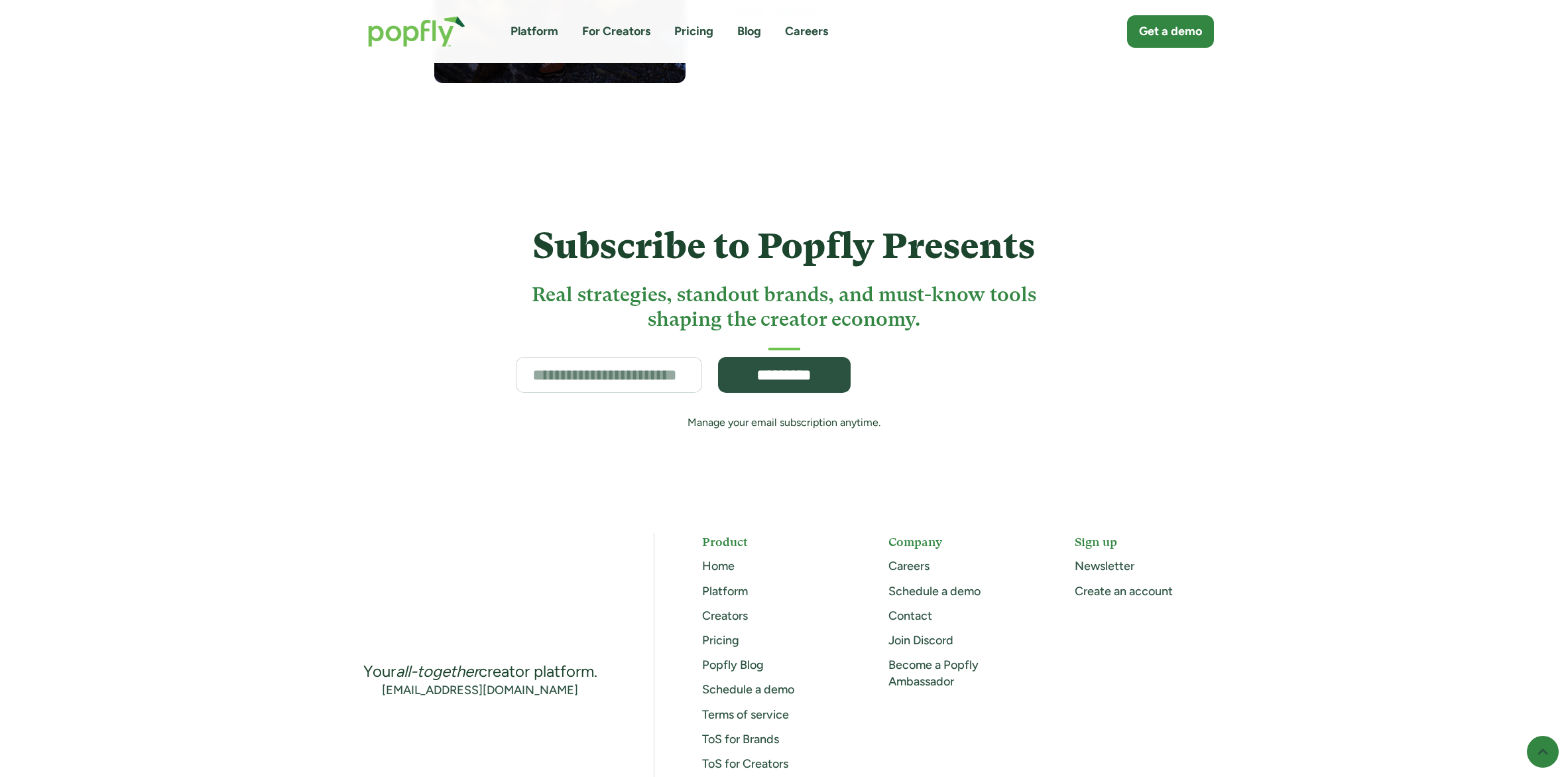
scroll to position [6367, 0]
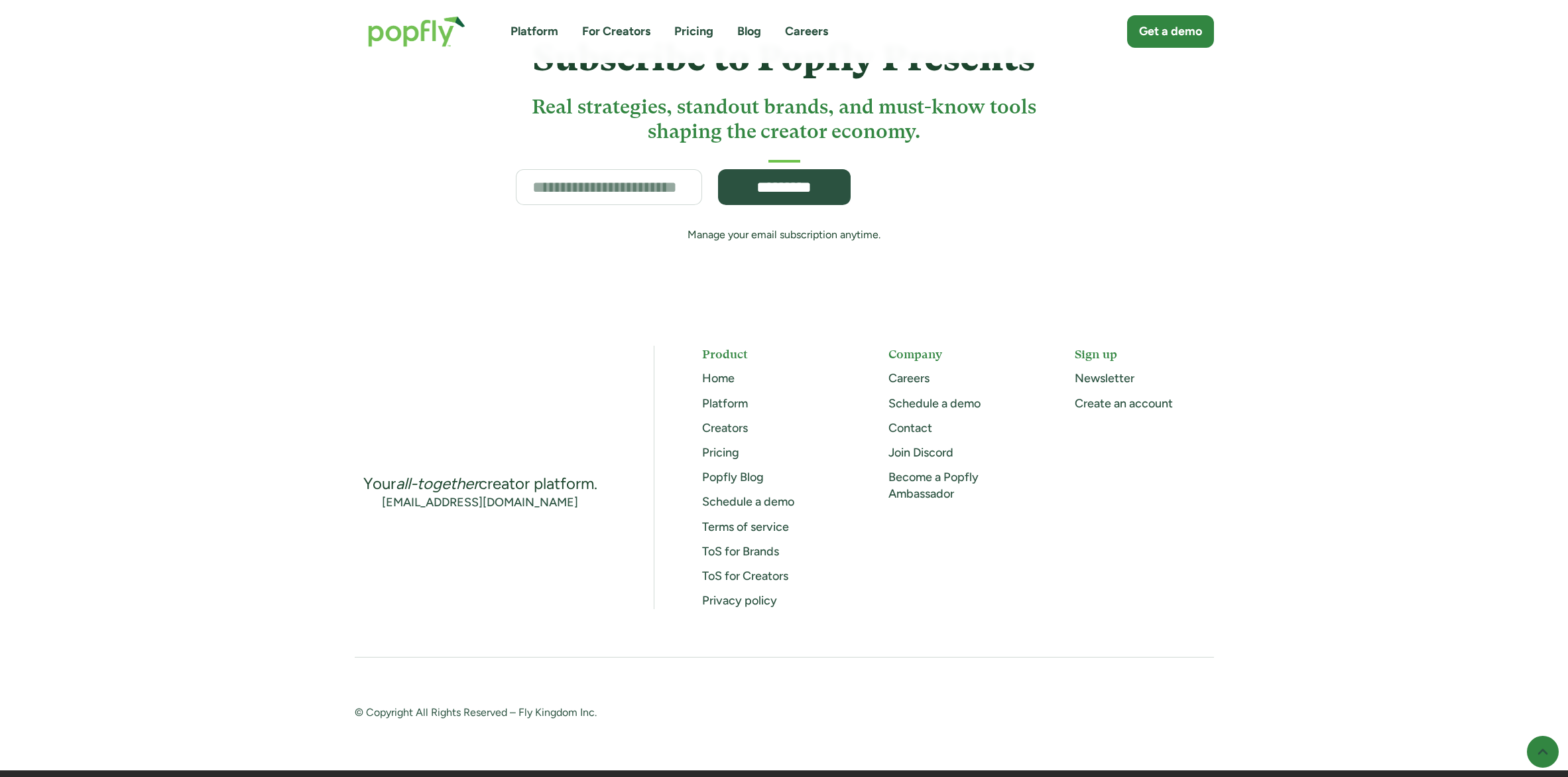
click at [552, 705] on div "© Copyright All Rights Reserved – Fly Kingdom Inc." at bounding box center [558, 712] width 406 height 16
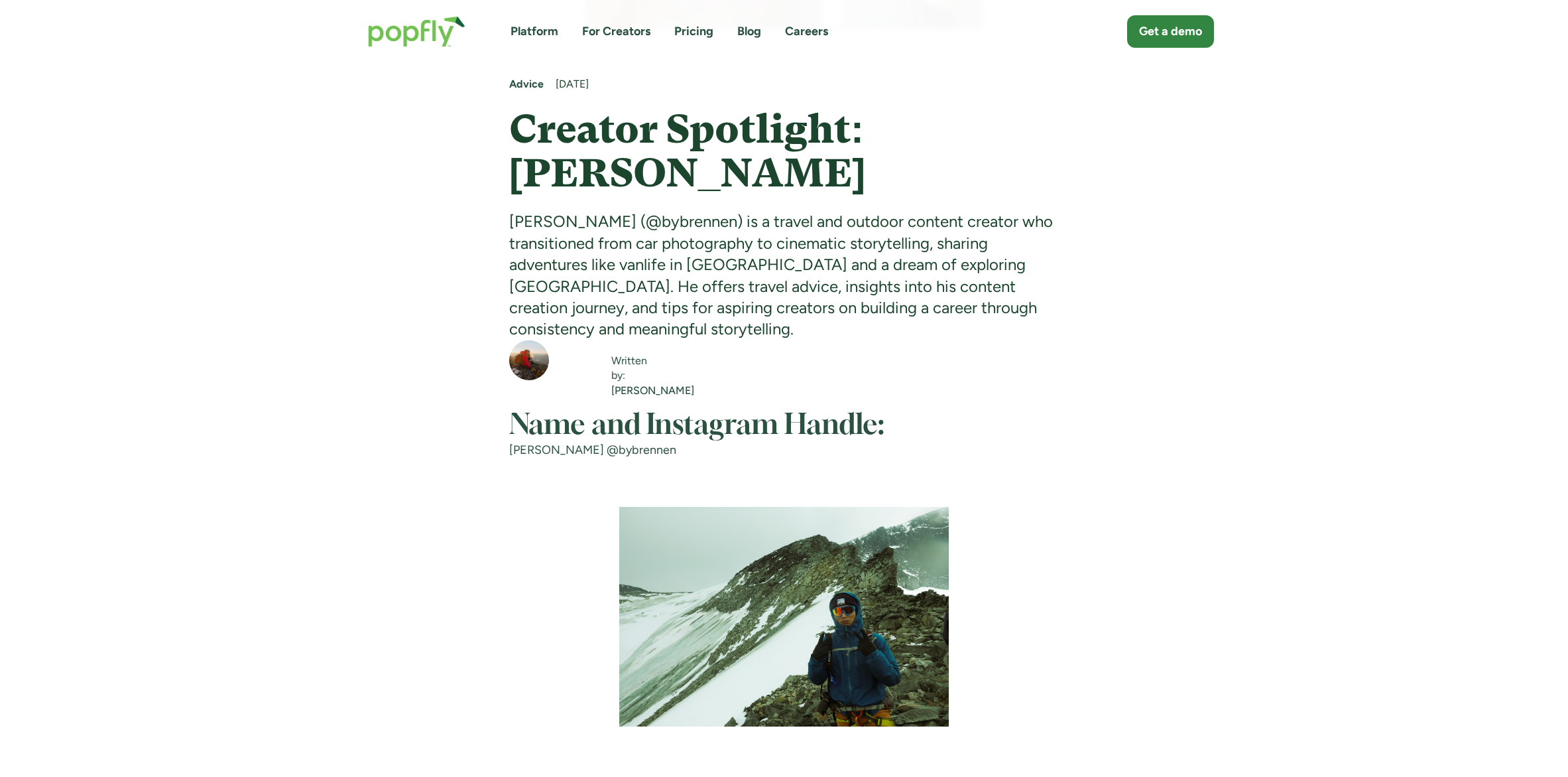
scroll to position [0, 0]
